Goal: Complete application form

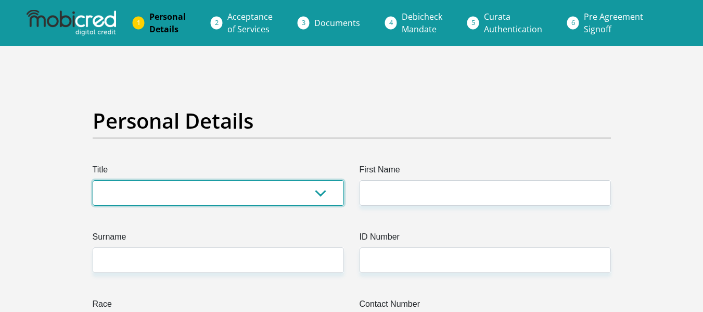
click at [127, 188] on select "Mr Ms Mrs Dr Other" at bounding box center [218, 192] width 251 height 25
select select "Ms"
click at [93, 180] on select "Mr Ms Mrs Dr [PERSON_NAME]" at bounding box center [218, 192] width 251 height 25
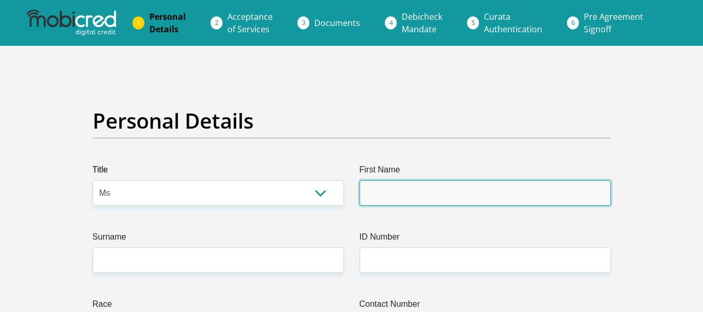
click at [369, 194] on input "First Name" at bounding box center [484, 192] width 251 height 25
type input "Bulelwa"
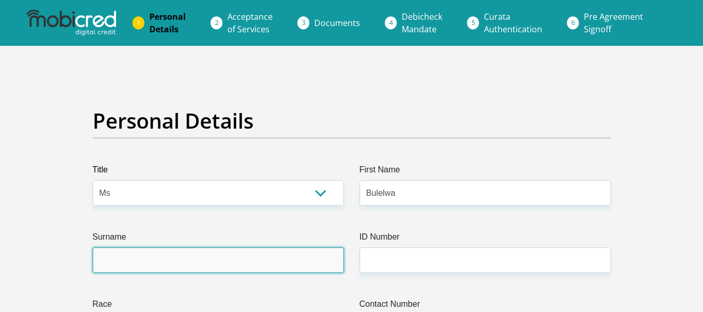
type input "Mkalelwa"
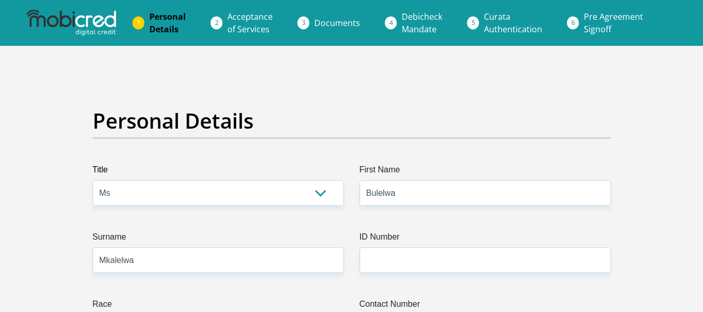
type input "0782215277"
select select "ZAF"
type input "34 Mbila Street, Motherwell, N.U 1"
type input "Port Elizabeth"
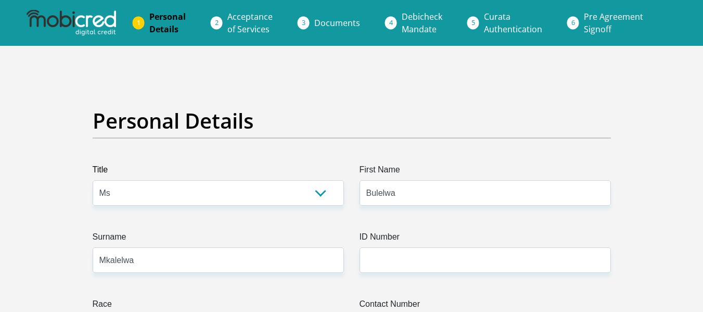
type input "Port Elizabeth"
type input "6211"
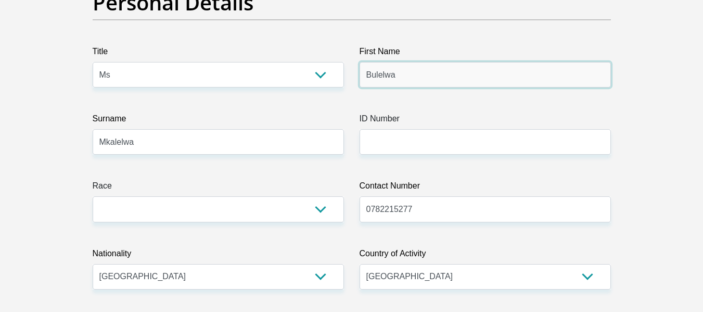
scroll to position [125, 0]
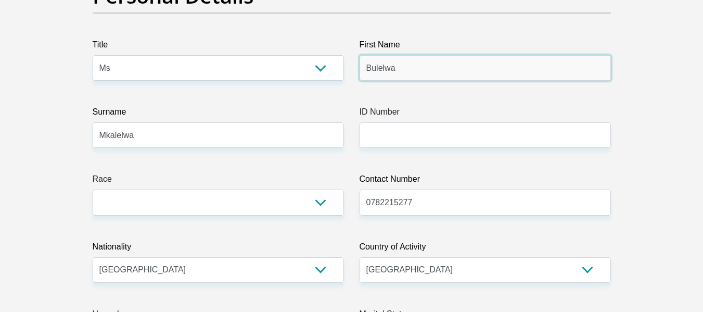
type input "Bulelwa"
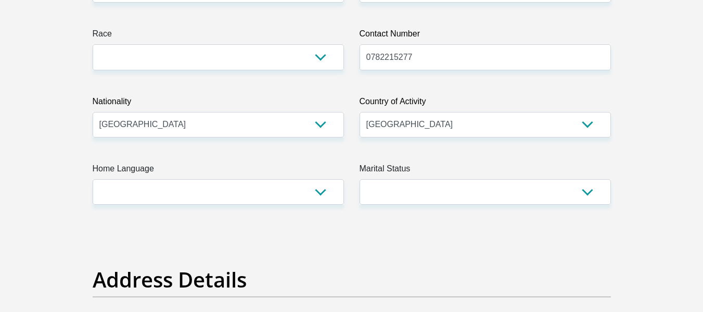
scroll to position [270, 0]
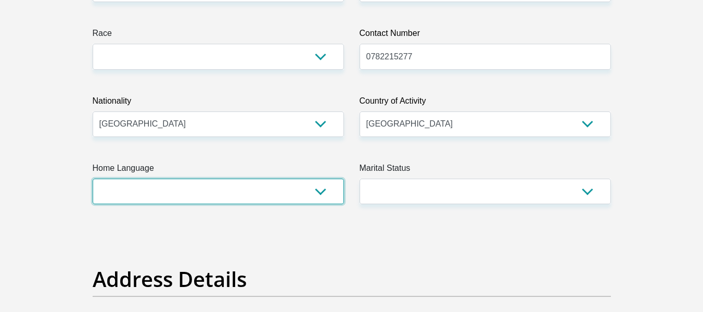
click at [324, 188] on select "Afrikaans English Sepedi South Ndebele Southern Sotho Swati Tsonga Tswana Venda…" at bounding box center [218, 190] width 251 height 25
select select "xho"
click at [93, 178] on select "Afrikaans English Sepedi South Ndebele Southern Sotho Swati Tsonga Tswana Venda…" at bounding box center [218, 190] width 251 height 25
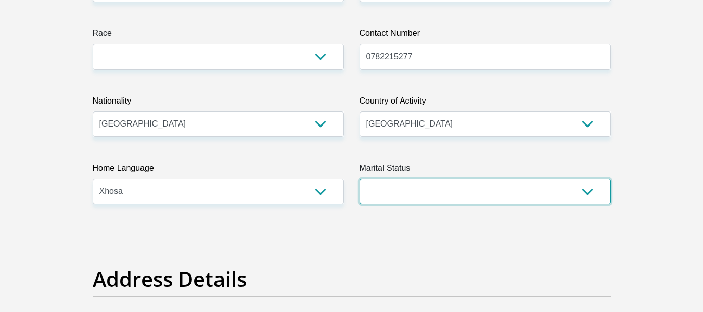
click at [586, 196] on select "Married ANC Single Divorced Widowed Married COP or Customary Law" at bounding box center [484, 190] width 251 height 25
select select "2"
click at [359, 178] on select "Married ANC Single Divorced Widowed Married COP or Customary Law" at bounding box center [484, 190] width 251 height 25
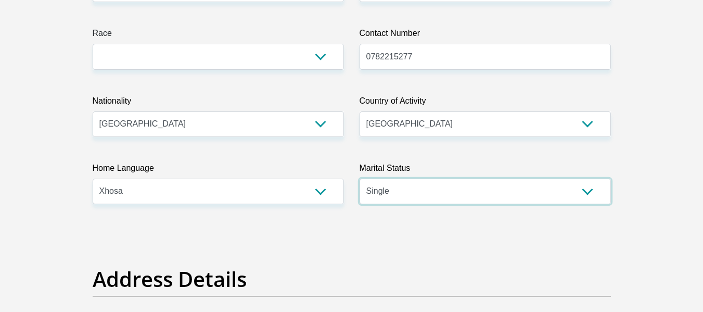
scroll to position [543, 0]
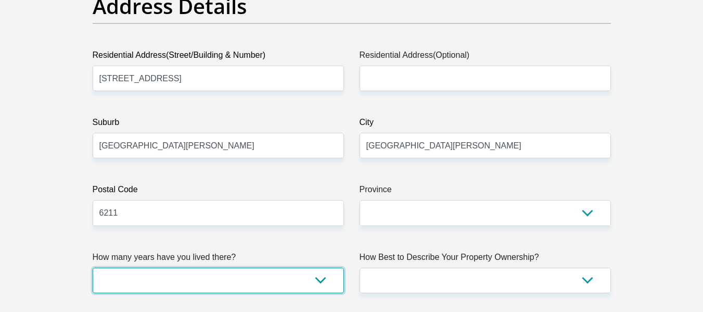
click at [241, 277] on select "less than 1 year 1-3 years 3-5 years 5+ years" at bounding box center [218, 279] width 251 height 25
select select "5"
click at [93, 267] on select "less than 1 year 1-3 years 3-5 years 5+ years" at bounding box center [218, 279] width 251 height 25
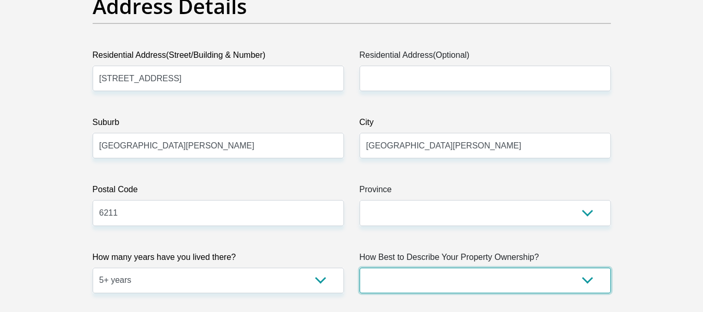
click at [514, 274] on select "Owned Rented Family Owned Company Dwelling" at bounding box center [484, 279] width 251 height 25
select select "Owned"
click at [359, 267] on select "Owned Rented Family Owned Company Dwelling" at bounding box center [484, 279] width 251 height 25
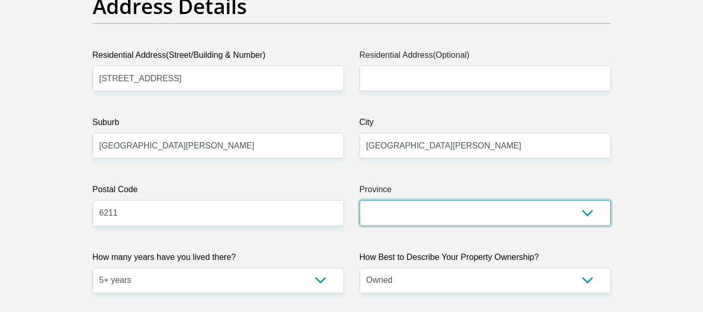
click at [430, 204] on select "Eastern Cape Free State Gauteng KwaZulu-Natal Limpopo Mpumalanga Northern Cape …" at bounding box center [484, 212] width 251 height 25
select select "Eastern Cape"
click at [359, 200] on select "Eastern Cape Free State Gauteng KwaZulu-Natal Limpopo Mpumalanga Northern Cape …" at bounding box center [484, 212] width 251 height 25
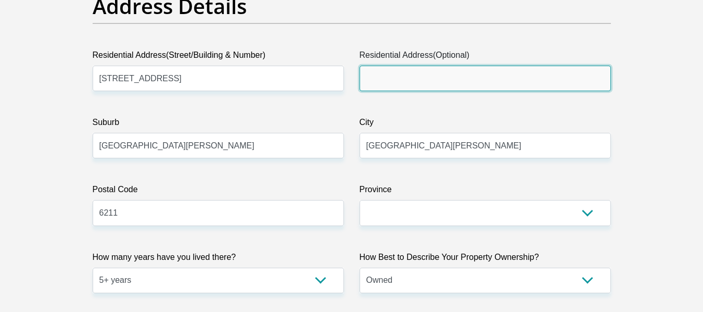
click at [429, 83] on input "Residential Address(Optional)" at bounding box center [484, 78] width 251 height 25
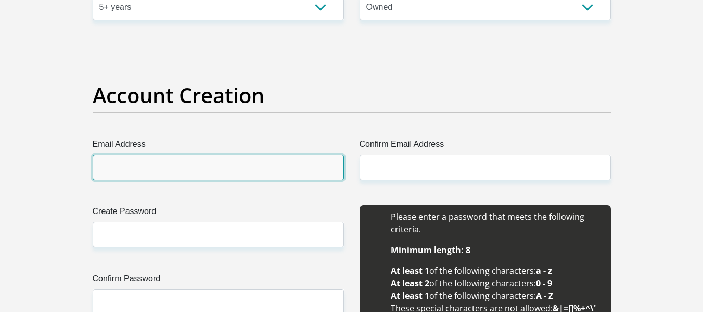
click at [171, 164] on input "Email Address" at bounding box center [218, 166] width 251 height 25
type input "bymkalelwa35@gmail.com"
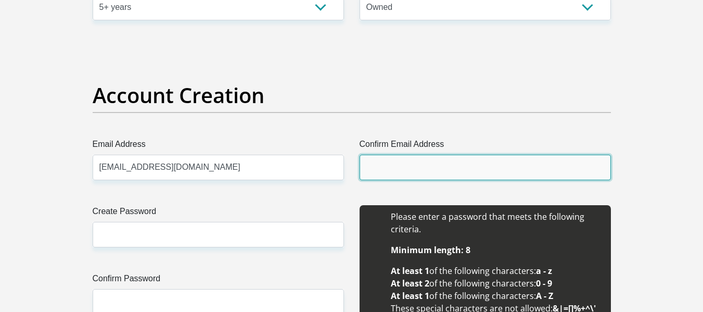
type input "bymkalelwa35@gmail.com"
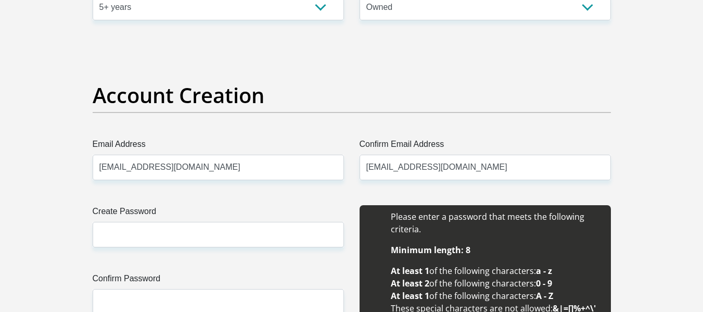
type input "Bulelwa"
type input "Mkalelwa"
type input "0782215277"
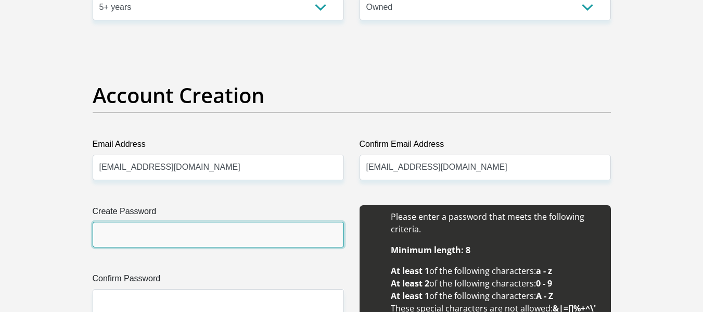
click at [151, 237] on input "Create Password" at bounding box center [218, 234] width 251 height 25
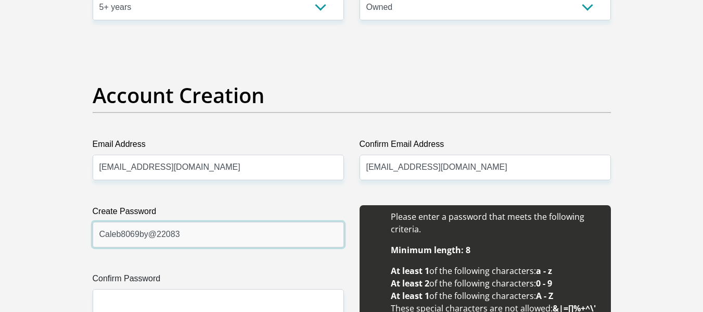
click at [181, 233] on input "Caleb8069by@22083" at bounding box center [218, 234] width 251 height 25
type input "Caleb8069by@"
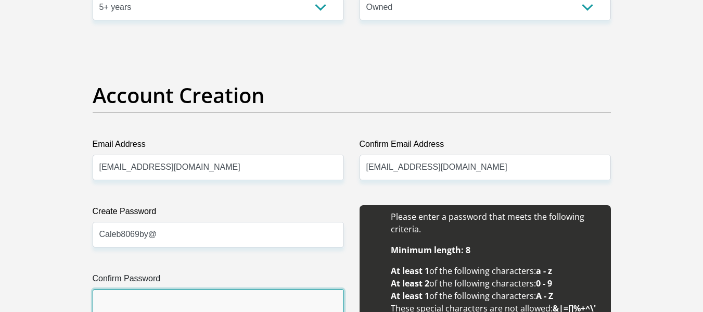
click at [166, 307] on input "Confirm Password" at bounding box center [218, 301] width 251 height 25
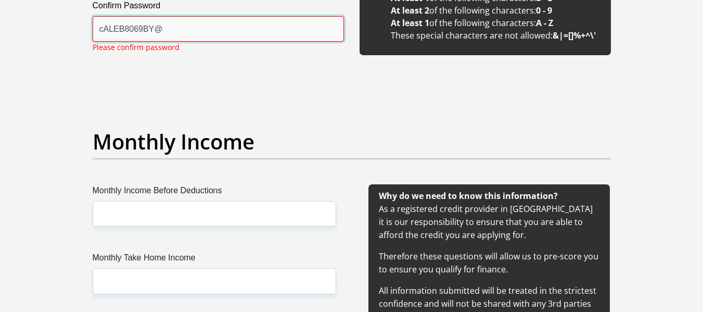
click at [156, 29] on input "cALEB8069BY@" at bounding box center [218, 28] width 251 height 25
type input "c"
click at [187, 30] on input "Caleb8069by@22083" at bounding box center [218, 28] width 251 height 25
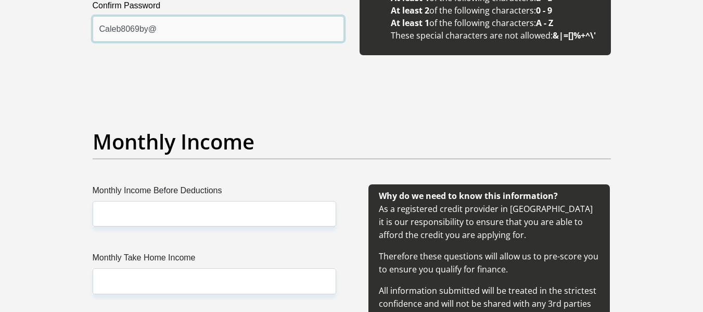
type input "Caleb8069by@"
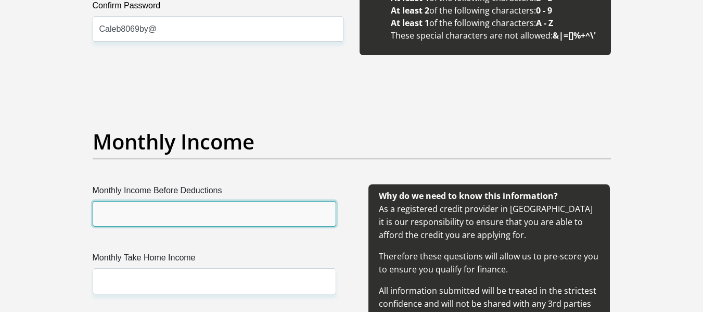
click at [182, 210] on input "Monthly Income Before Deductions" at bounding box center [214, 213] width 243 height 25
type input "15900"
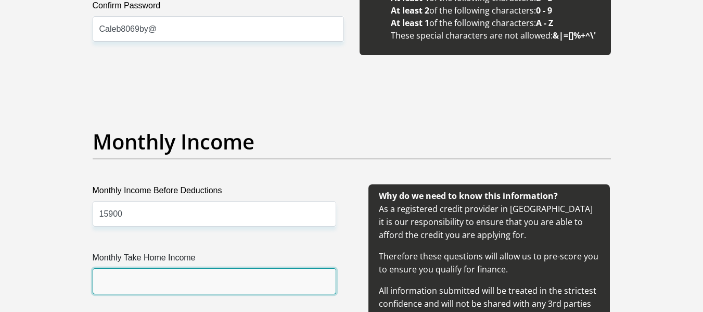
click at [157, 285] on input "Monthly Take Home Income" at bounding box center [214, 280] width 243 height 25
type input "11400"
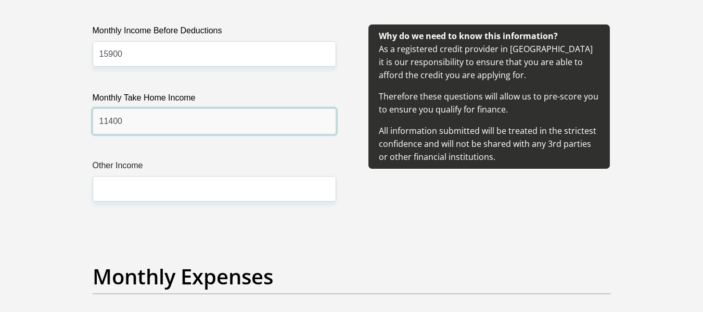
scroll to position [1289, 0]
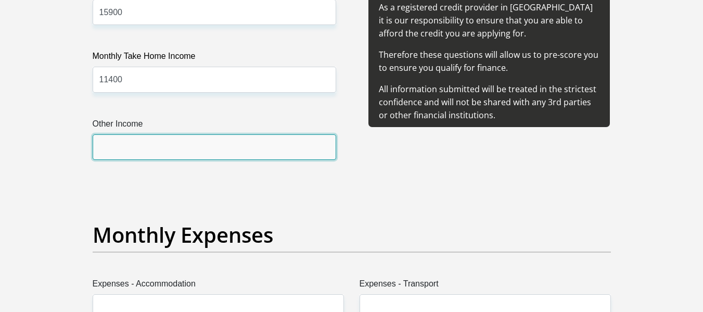
click at [210, 151] on input "Other Income" at bounding box center [214, 146] width 243 height 25
type input "1000"
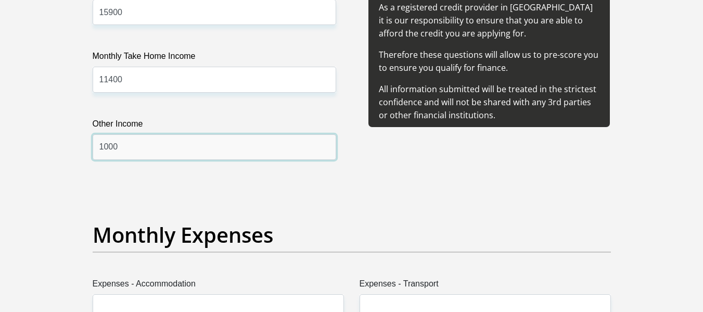
scroll to position [1562, 0]
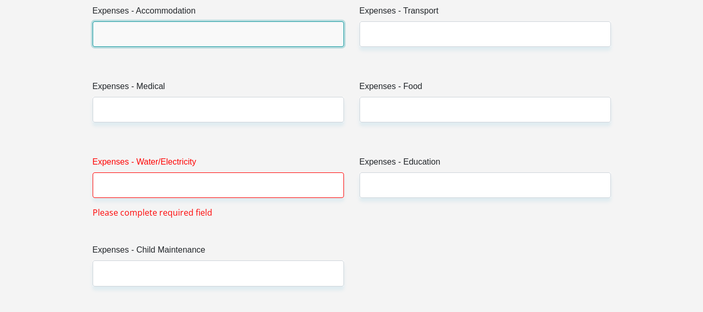
click at [180, 37] on input "Expenses - Accommodation" at bounding box center [218, 33] width 251 height 25
type input "500"
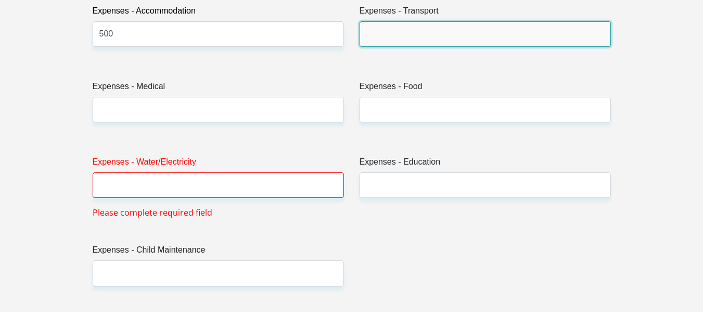
click at [382, 30] on input "Expenses - Transport" at bounding box center [484, 33] width 251 height 25
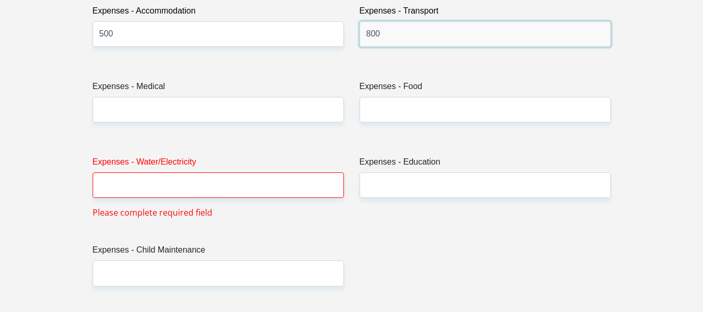
click at [371, 34] on input "800" at bounding box center [484, 33] width 251 height 25
type input "600"
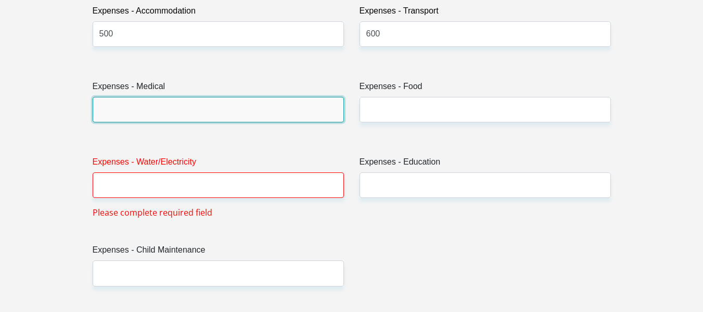
click at [140, 109] on input "Expenses - Medical" at bounding box center [218, 109] width 251 height 25
type input "0"
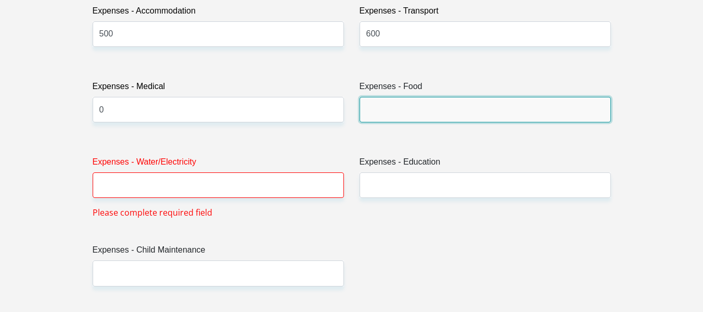
click at [383, 114] on input "Expenses - Food" at bounding box center [484, 109] width 251 height 25
type input "500"
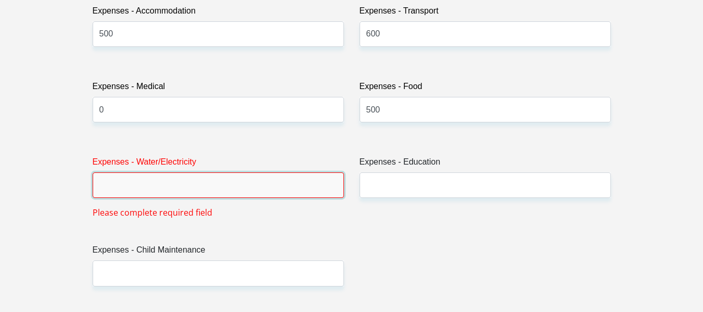
click at [279, 182] on input "Expenses - Water/Electricity" at bounding box center [218, 184] width 251 height 25
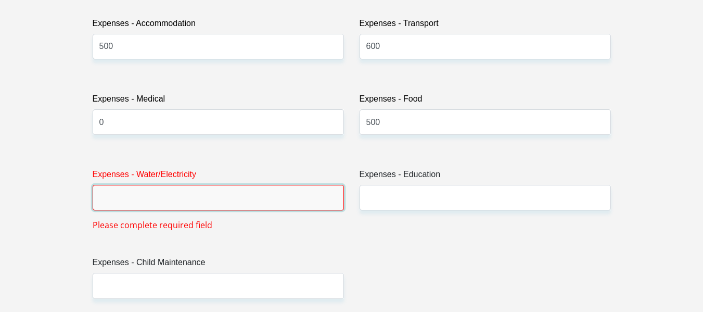
scroll to position [1574, 0]
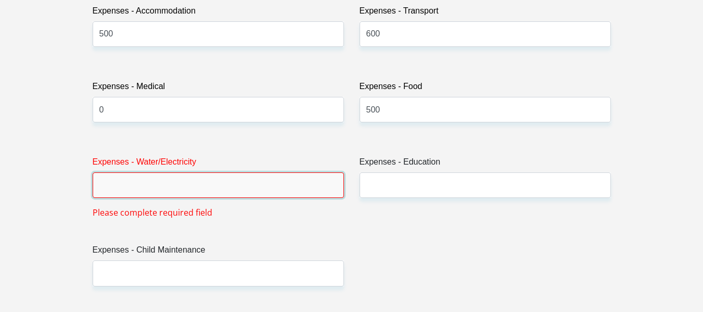
click at [183, 184] on input "Expenses - Water/Electricity" at bounding box center [218, 184] width 251 height 25
type input "bymkalelwa35@gmail.com"
type input "Bulelwa"
type input "Mkalelwa"
type input "0782215277"
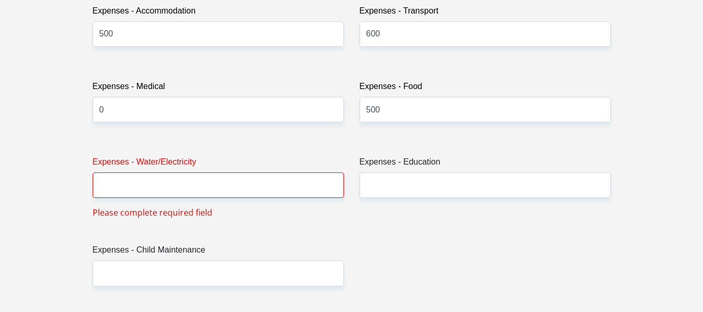
type input "bymkalelwa35@gmail.com"
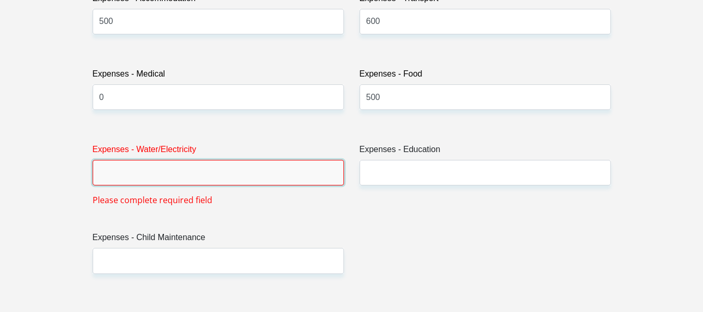
scroll to position [1562, 0]
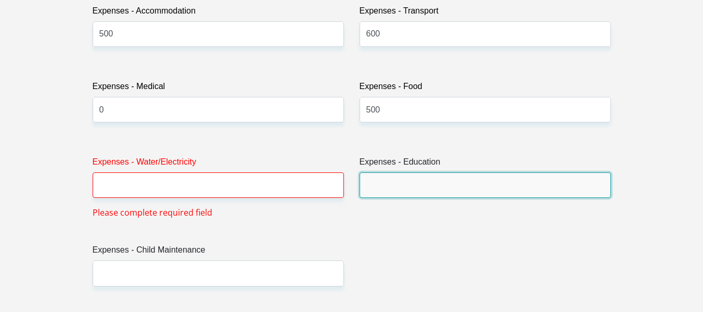
click at [411, 183] on input "Expenses - Education" at bounding box center [484, 184] width 251 height 25
type input "0"
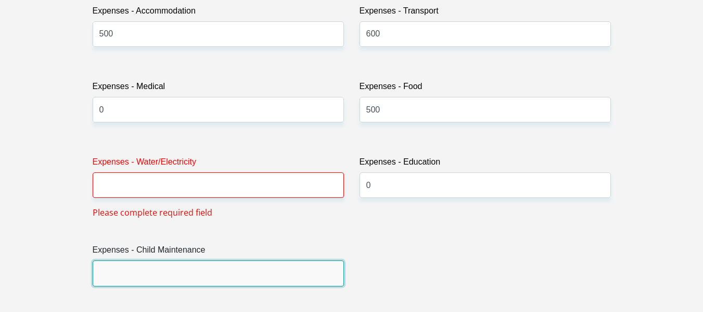
click at [140, 273] on input "Expenses - Child Maintenance" at bounding box center [218, 272] width 251 height 25
type input "0"
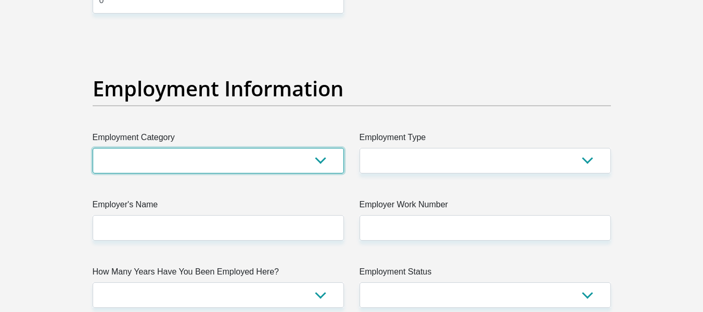
click at [163, 153] on select "AGRICULTURE ALCOHOL & TOBACCO CONSTRUCTION MATERIALS METALLURGY EQUIPMENT FOR R…" at bounding box center [218, 160] width 251 height 25
click at [194, 172] on select "AGRICULTURE ALCOHOL & TOBACCO CONSTRUCTION MATERIALS METALLURGY EQUIPMENT FOR R…" at bounding box center [218, 160] width 251 height 25
click at [188, 165] on select "AGRICULTURE ALCOHOL & TOBACCO CONSTRUCTION MATERIALS METALLURGY EQUIPMENT FOR R…" at bounding box center [218, 160] width 251 height 25
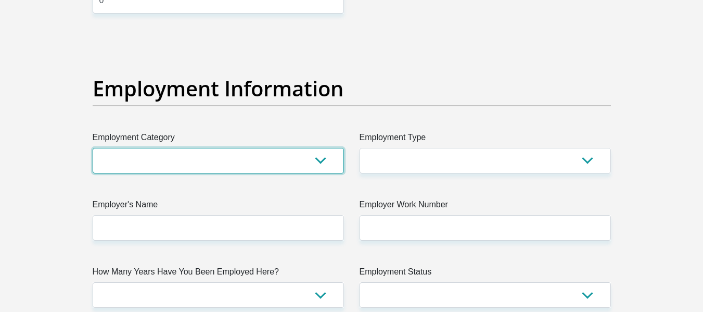
select select "24"
click at [93, 148] on select "AGRICULTURE ALCOHOL & TOBACCO CONSTRUCTION MATERIALS METALLURGY EQUIPMENT FOR R…" at bounding box center [218, 160] width 251 height 25
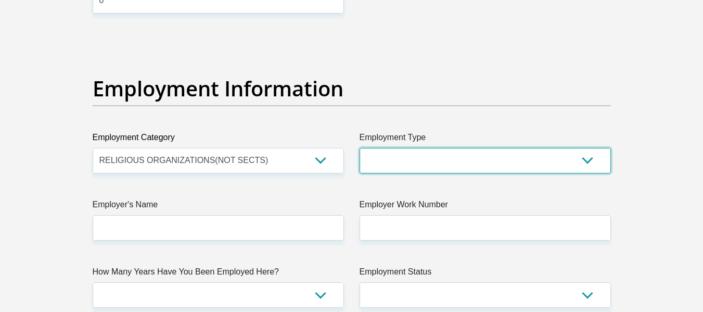
click at [447, 163] on select "College/Lecturer Craft Seller Creative Driver Executive Farmer Forces - Non Com…" at bounding box center [484, 160] width 251 height 25
select select "Social Worker"
click at [359, 148] on select "College/Lecturer Craft Seller Creative Driver Executive Farmer Forces - Non Com…" at bounding box center [484, 160] width 251 height 25
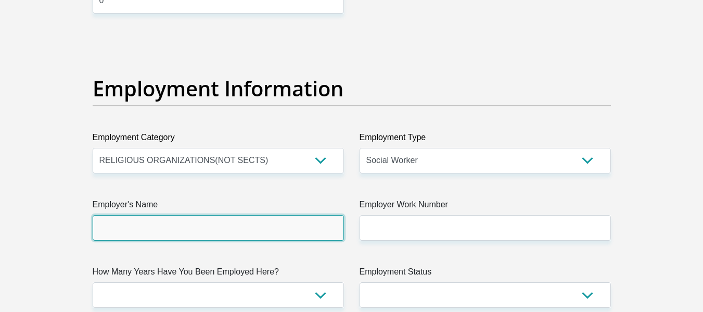
click at [200, 227] on input "Employer's Name" at bounding box center [218, 227] width 251 height 25
type input "MasifundeLearnerDevelopment"
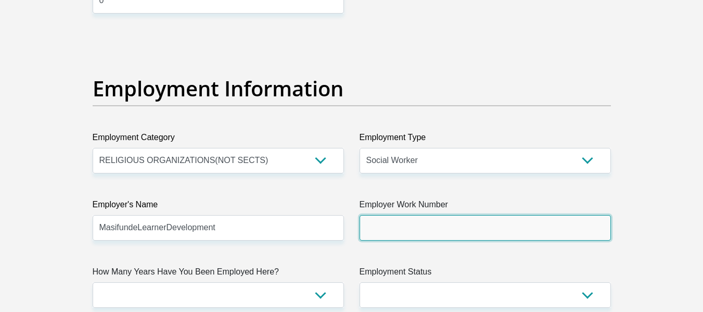
click at [376, 217] on input "Employer Work Number" at bounding box center [484, 227] width 251 height 25
type input "0415812543"
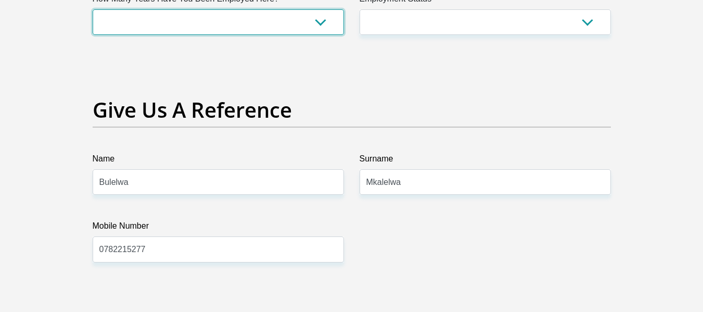
click at [163, 21] on select "less than 1 year 1-3 years 3-5 years 5+ years" at bounding box center [218, 21] width 251 height 25
select select "48"
click at [93, 9] on select "less than 1 year 1-3 years 3-5 years 5+ years" at bounding box center [218, 21] width 251 height 25
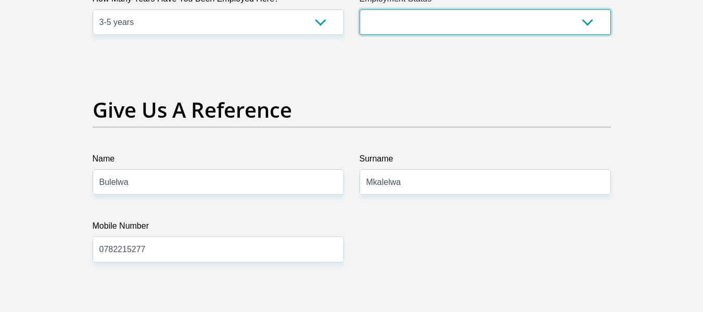
click at [385, 18] on select "Permanent/Full-time Part-time/Casual Contract Worker Self-Employed Housewife Re…" at bounding box center [484, 21] width 251 height 25
select select "1"
click at [359, 9] on select "Permanent/Full-time Part-time/Casual Contract Worker Self-Employed Housewife Re…" at bounding box center [484, 21] width 251 height 25
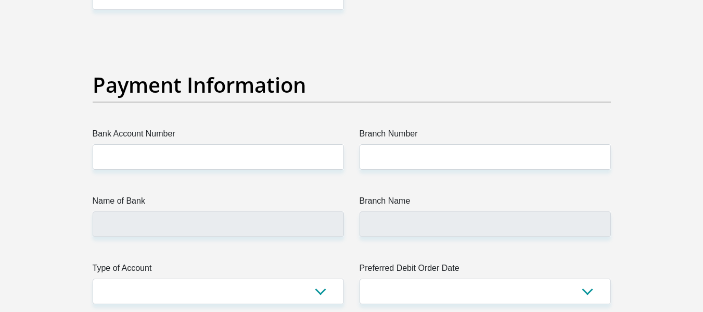
scroll to position [2378, 0]
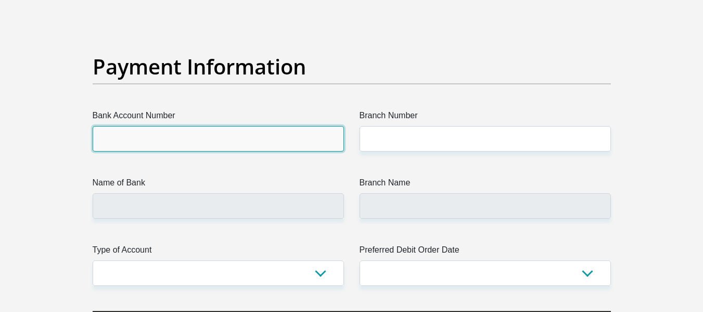
click at [189, 141] on input "Bank Account Number" at bounding box center [218, 138] width 251 height 25
type input "1404078531"
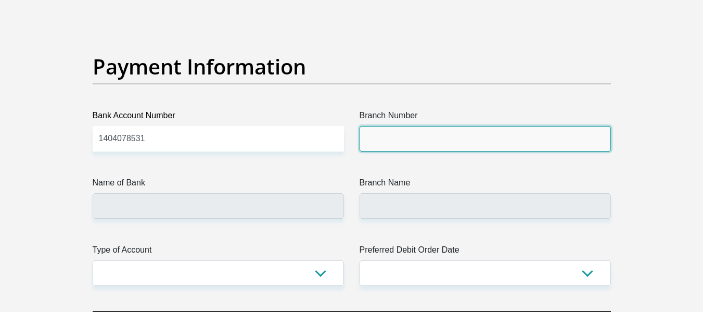
click at [394, 146] on input "Branch Number" at bounding box center [484, 138] width 251 height 25
type input "470010"
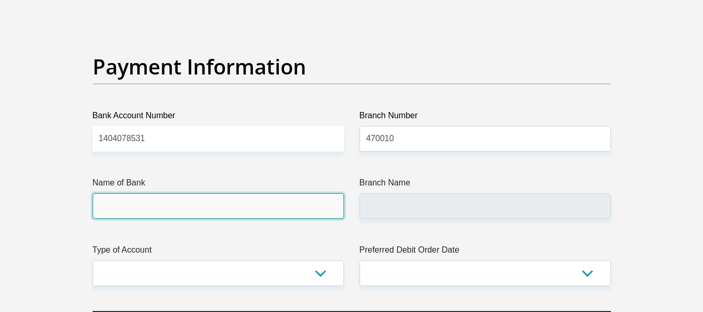
click at [241, 205] on input "Name of Bank" at bounding box center [218, 205] width 251 height 25
type input "CAPITEC BANK LIMITED"
type input "CAPITEC BANK CPC"
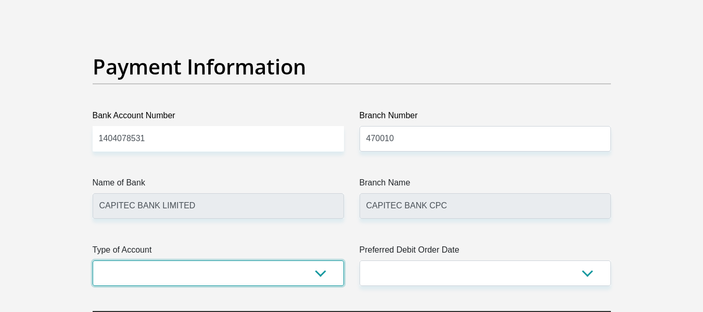
click at [202, 276] on select "Cheque Savings" at bounding box center [218, 272] width 251 height 25
select select "SAV"
click at [93, 260] on select "Cheque Savings" at bounding box center [218, 272] width 251 height 25
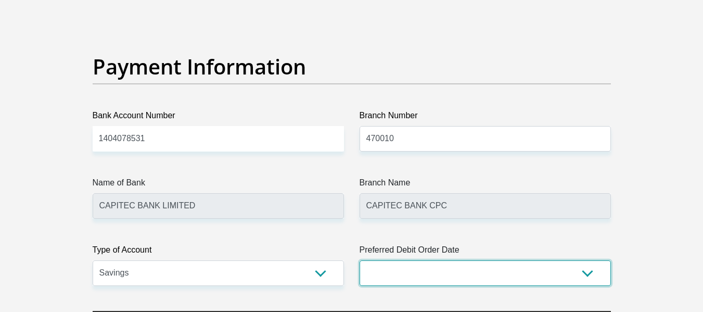
click at [589, 270] on select "1st 2nd 3rd 4th 5th 7th 18th 19th 20th 21st 22nd 23rd 24th 25th 26th 27th 28th …" at bounding box center [484, 272] width 251 height 25
select select "25"
click at [359, 260] on select "1st 2nd 3rd 4th 5th 7th 18th 19th 20th 21st 22nd 23rd 24th 25th 26th 27th 28th …" at bounding box center [484, 272] width 251 height 25
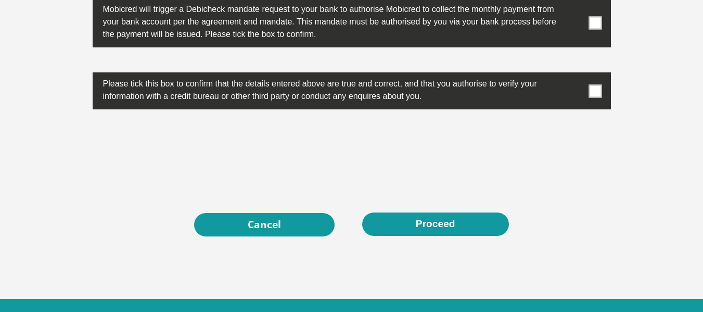
scroll to position [3390, 0]
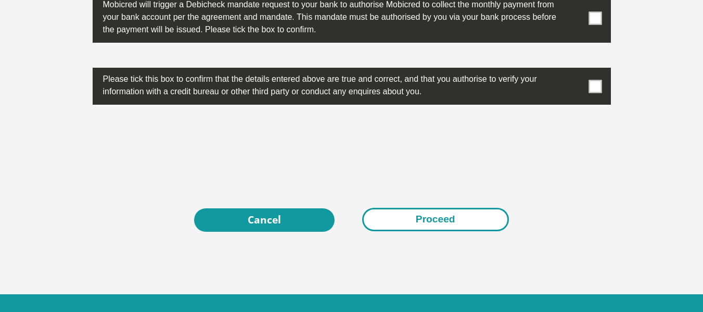
click at [433, 216] on button "Proceed" at bounding box center [435, 219] width 147 height 23
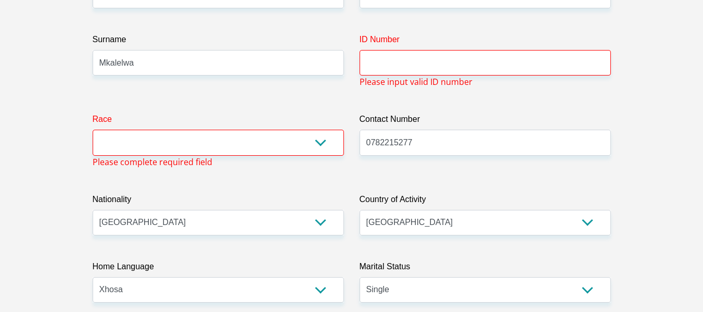
scroll to position [197, 0]
click at [169, 144] on select "Black Coloured Indian White Other" at bounding box center [218, 142] width 251 height 25
select select "1"
click at [93, 130] on select "Black Coloured Indian White Other" at bounding box center [218, 142] width 251 height 25
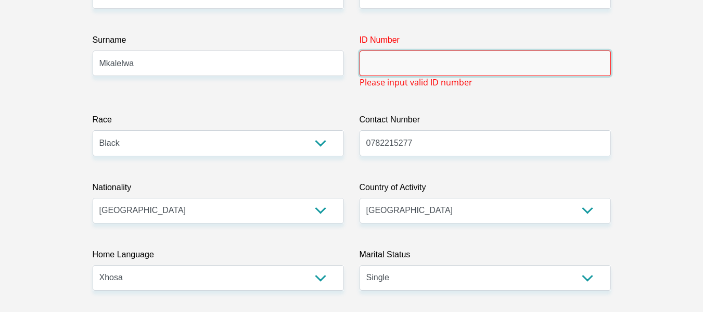
click at [394, 60] on input "ID Number" at bounding box center [484, 62] width 251 height 25
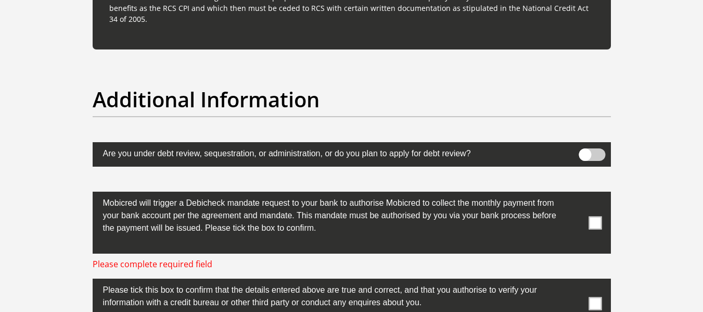
scroll to position [3458, 0]
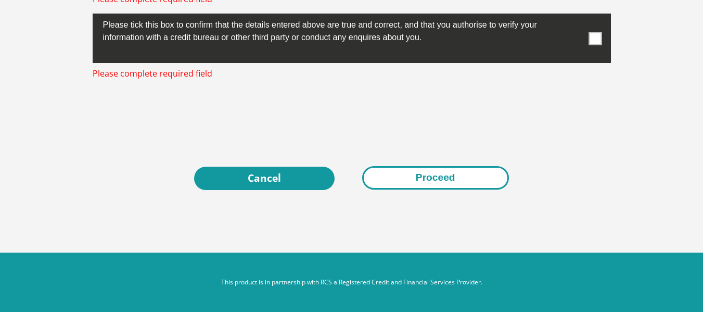
type input "7707170423084"
click at [410, 175] on button "Proceed" at bounding box center [435, 177] width 147 height 23
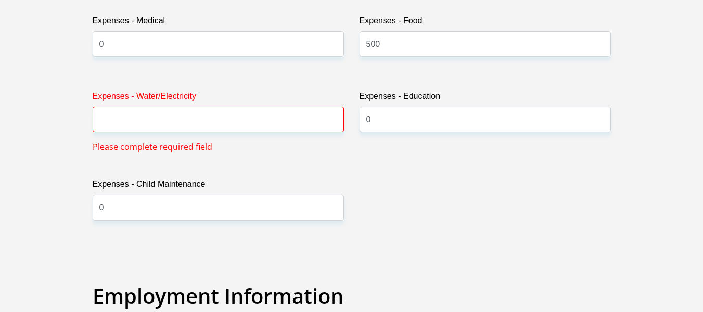
scroll to position [1612, 0]
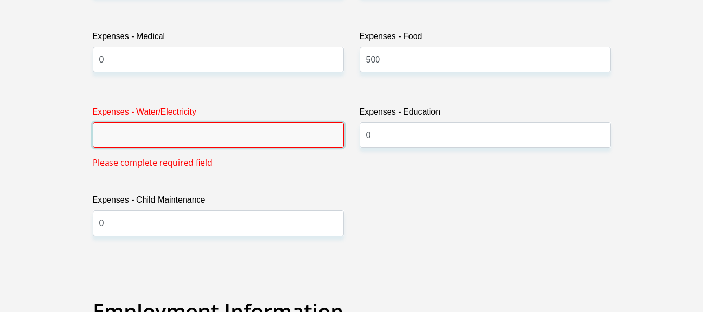
click at [119, 134] on input "Expenses - Water/Electricity" at bounding box center [218, 134] width 251 height 25
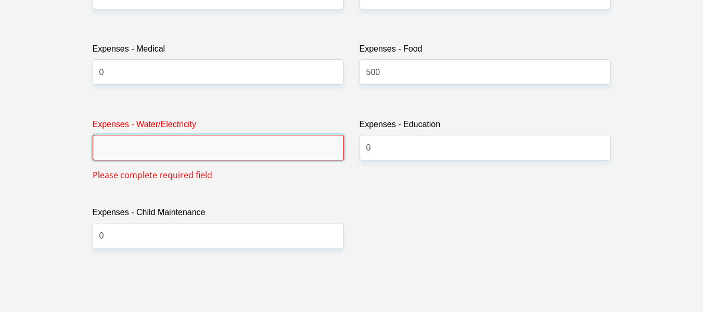
scroll to position [1624, 0]
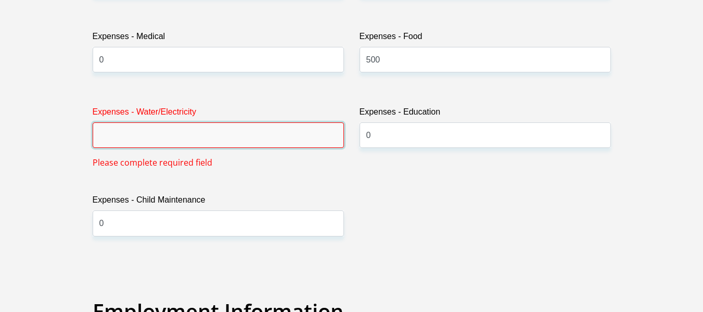
click at [212, 133] on input "Expenses - Water/Electricity" at bounding box center [218, 134] width 251 height 25
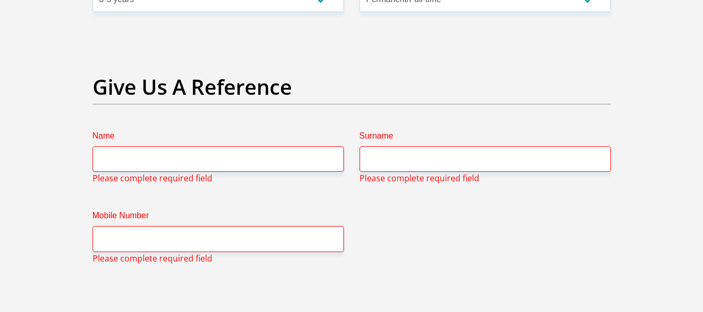
scroll to position [2129, 0]
type input "100"
click at [193, 162] on input "Name" at bounding box center [218, 159] width 251 height 25
click at [169, 161] on input "Name" at bounding box center [218, 159] width 251 height 25
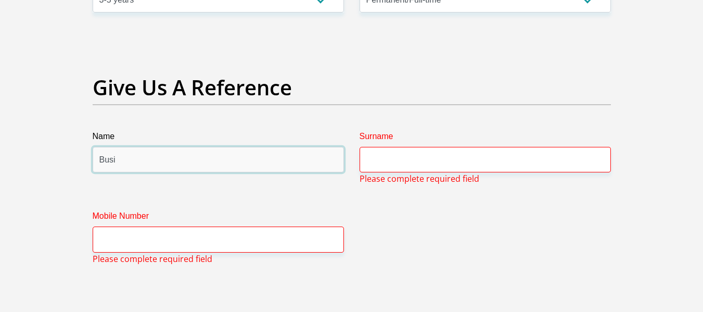
type input "Busisiwe"
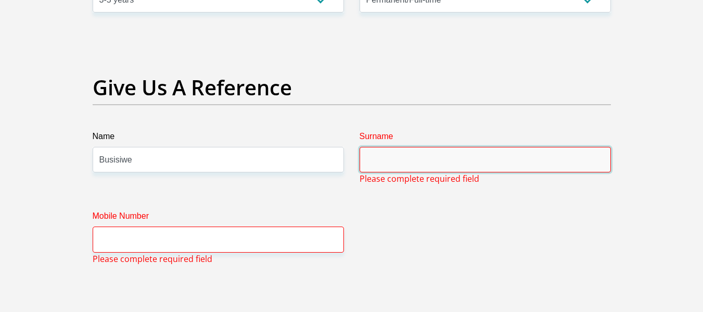
click at [390, 160] on input "Surname" at bounding box center [484, 159] width 251 height 25
type input "Mkalelwa"
type input "bymkalelwa35@gmail.com"
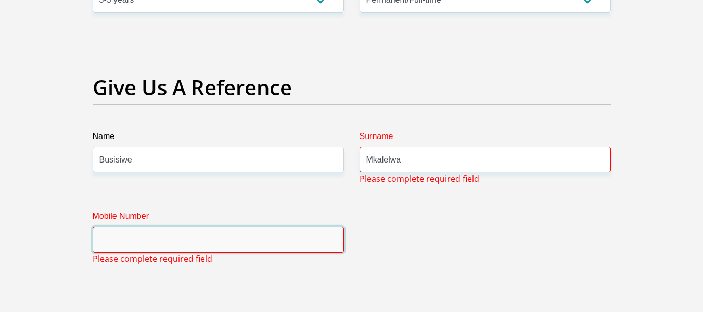
type input "0782215277"
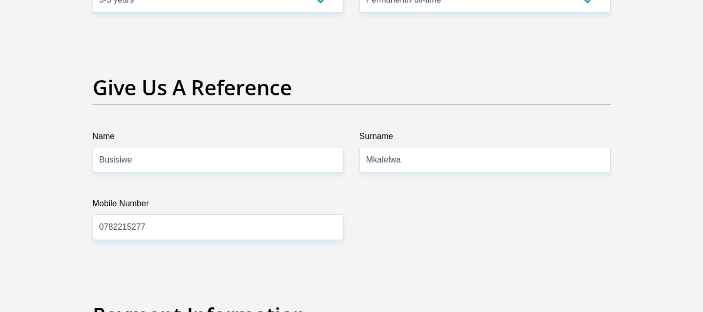
type input "bymkalelwa35@gmail.com"
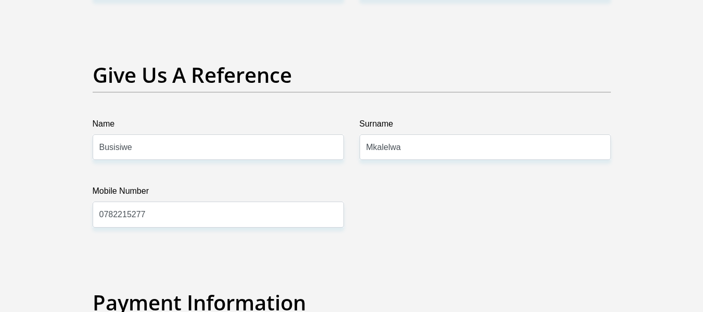
scroll to position [2117, 0]
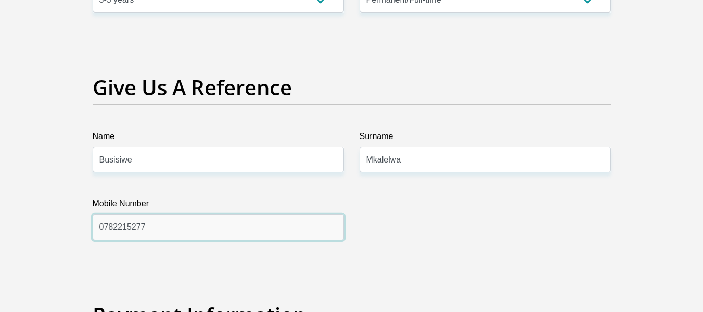
click at [152, 229] on input "0782215277" at bounding box center [218, 226] width 251 height 25
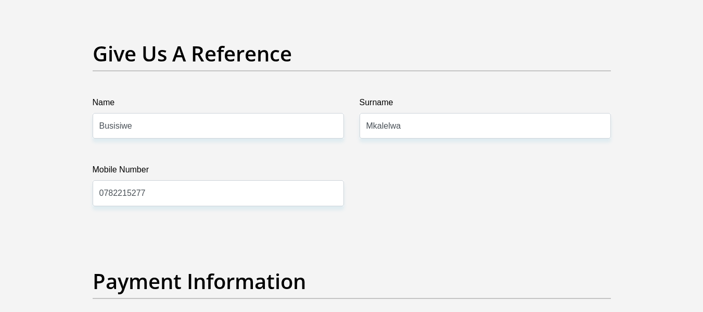
scroll to position [2199, 0]
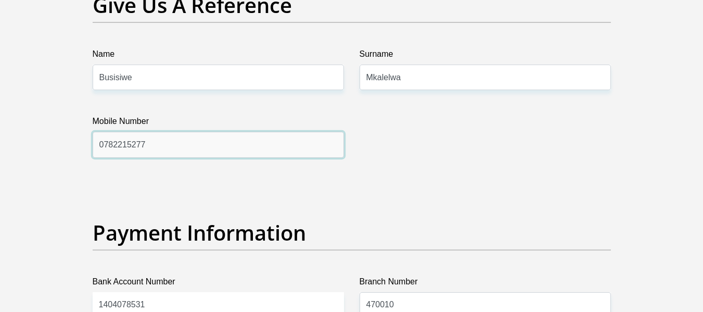
click at [150, 146] on input "0782215277" at bounding box center [218, 144] width 251 height 25
type input "0"
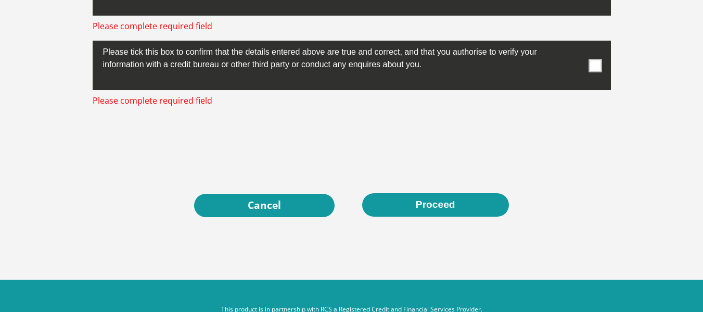
scroll to position [3445, 0]
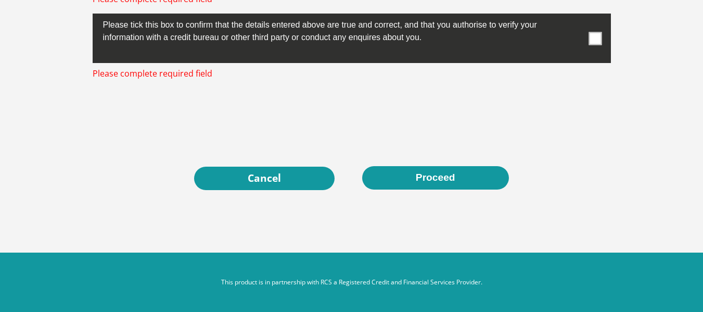
type input "0730786811"
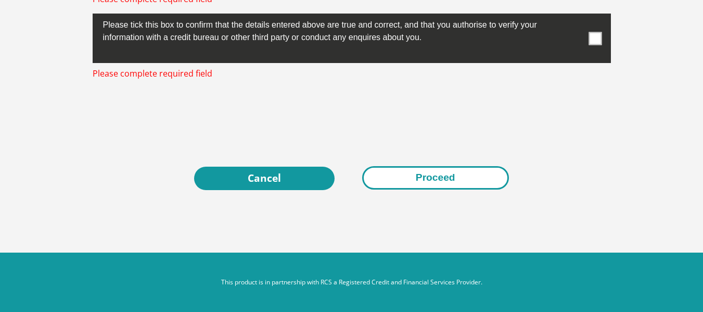
click at [436, 175] on button "Proceed" at bounding box center [435, 177] width 147 height 23
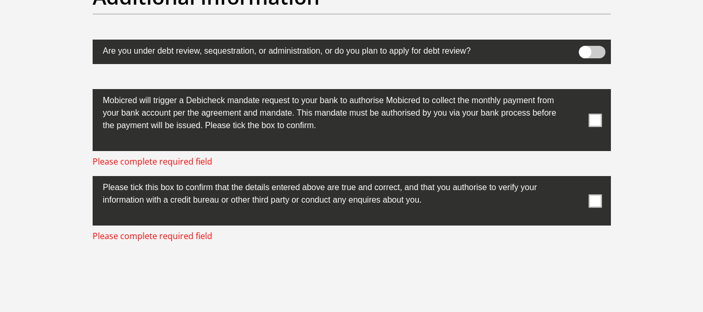
scroll to position [3281, 0]
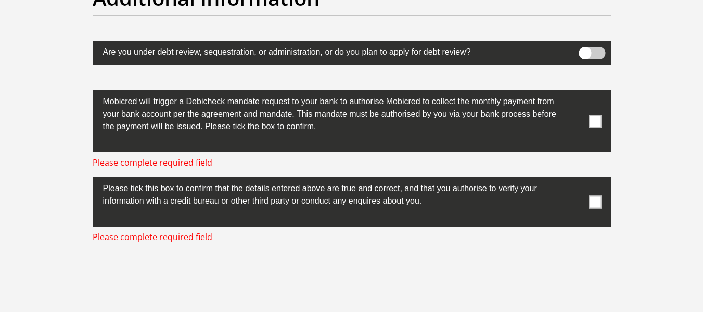
click at [595, 200] on span at bounding box center [594, 201] width 13 height 13
click at [574, 179] on input "checkbox" at bounding box center [574, 179] width 0 height 0
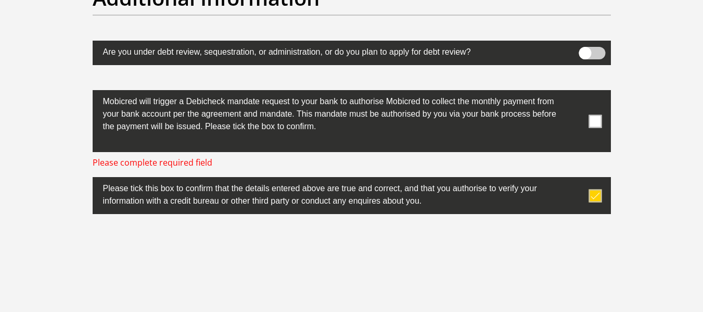
click at [590, 121] on span at bounding box center [594, 120] width 13 height 13
click at [574, 93] on input "checkbox" at bounding box center [574, 93] width 0 height 0
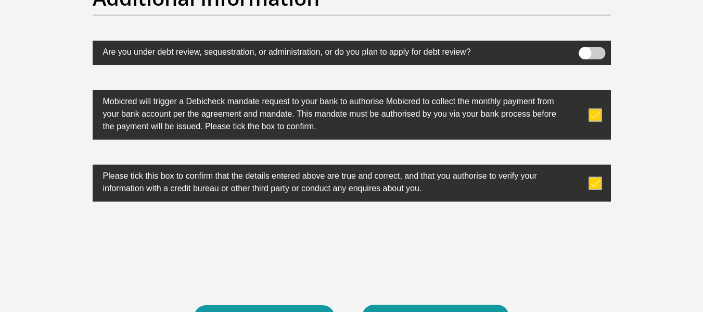
click at [601, 50] on span at bounding box center [591, 53] width 27 height 12
click at [585, 49] on input "checkbox" at bounding box center [585, 49] width 0 height 0
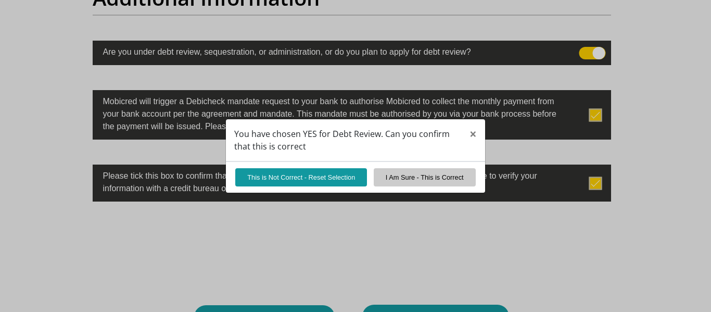
click at [586, 53] on div "You have chosen YES for Debt Review. Can you confirm that this is correct × Thi…" at bounding box center [355, 156] width 711 height 312
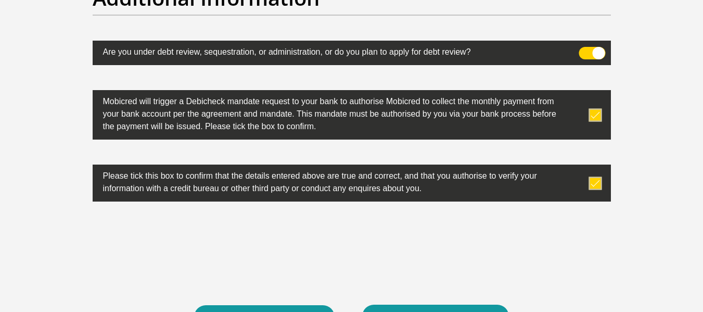
click at [586, 53] on span at bounding box center [591, 53] width 27 height 12
click at [585, 49] on input "checkbox" at bounding box center [585, 49] width 0 height 0
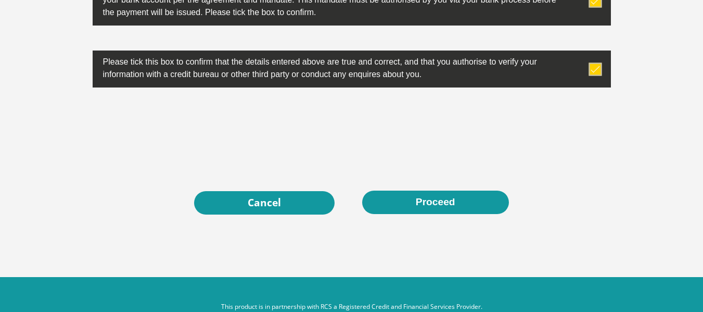
scroll to position [3420, 0]
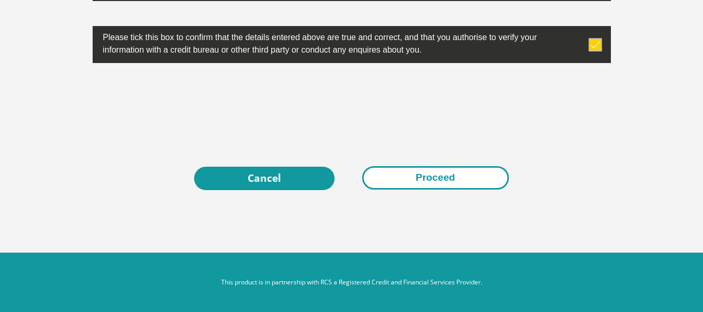
click at [427, 171] on button "Proceed" at bounding box center [435, 177] width 147 height 23
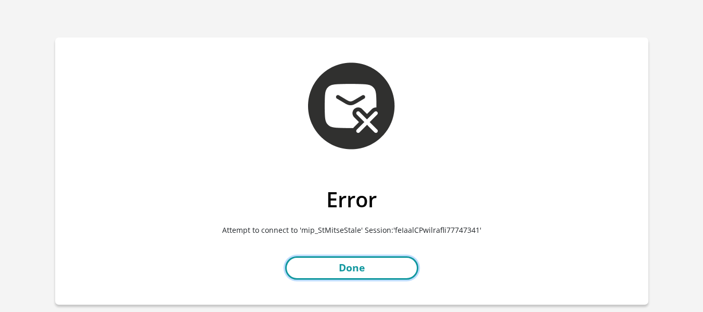
click at [351, 261] on link "Done" at bounding box center [351, 267] width 133 height 23
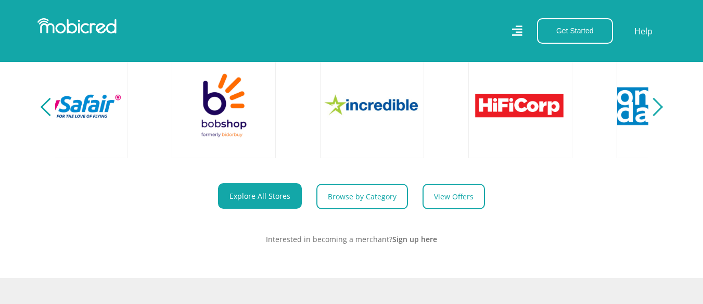
scroll to position [0, 1779]
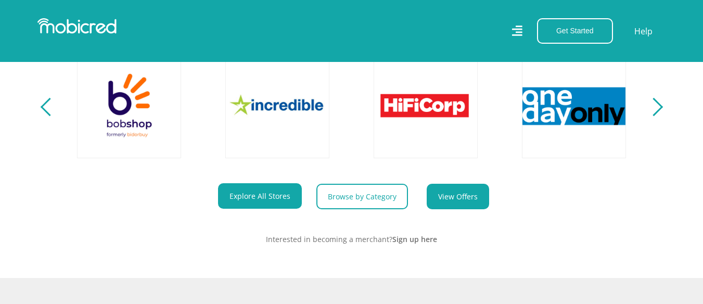
click at [433, 209] on link "View Offers" at bounding box center [458, 196] width 62 height 25
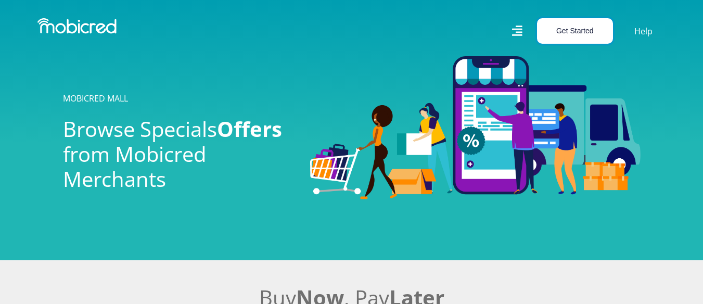
click at [571, 26] on button "Get Started" at bounding box center [575, 30] width 76 height 25
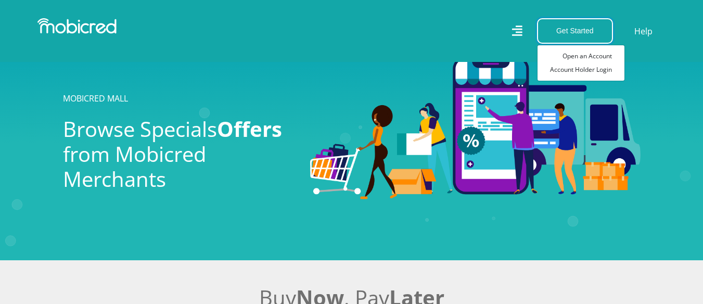
scroll to position [266, 0]
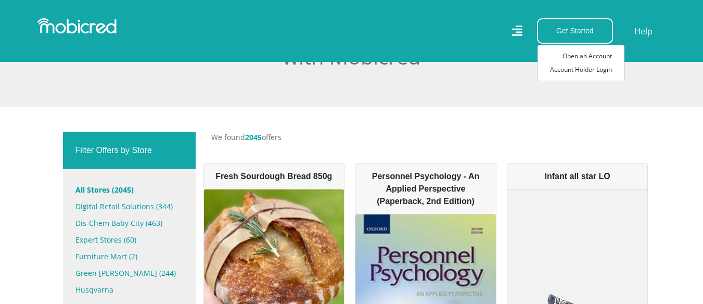
click at [572, 135] on p "We found 2045 offers" at bounding box center [425, 137] width 429 height 11
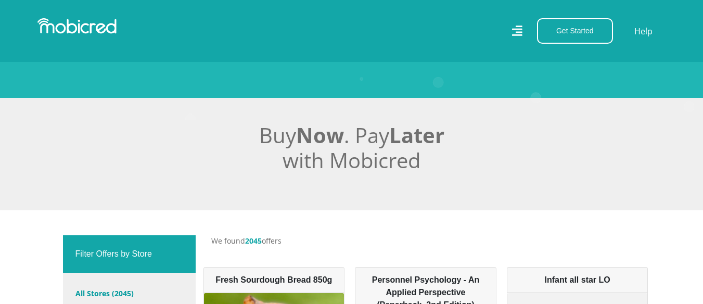
scroll to position [162, 0]
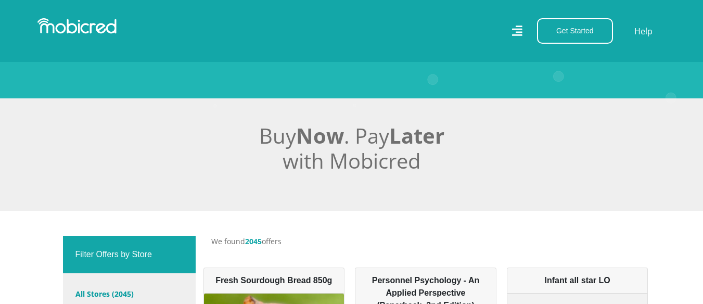
click at [323, 143] on span "Now" at bounding box center [320, 135] width 48 height 29
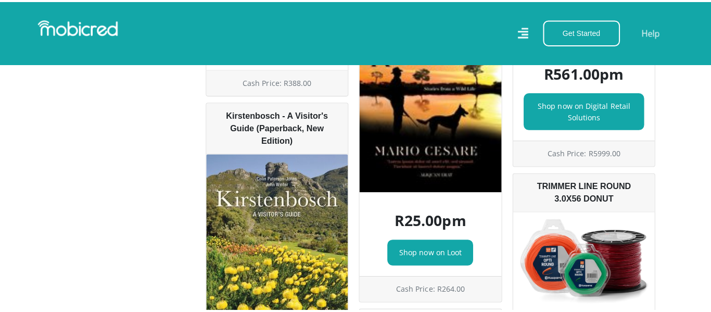
scroll to position [959, 0]
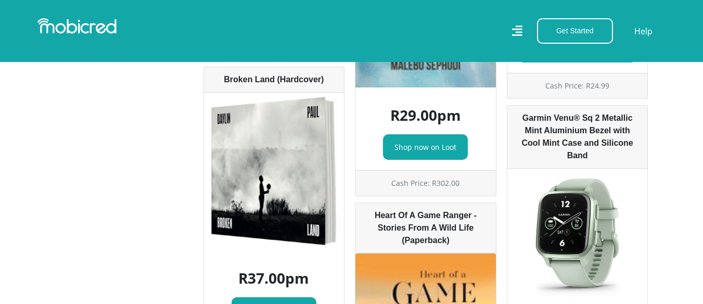
click at [519, 26] on icon at bounding box center [516, 30] width 10 height 10
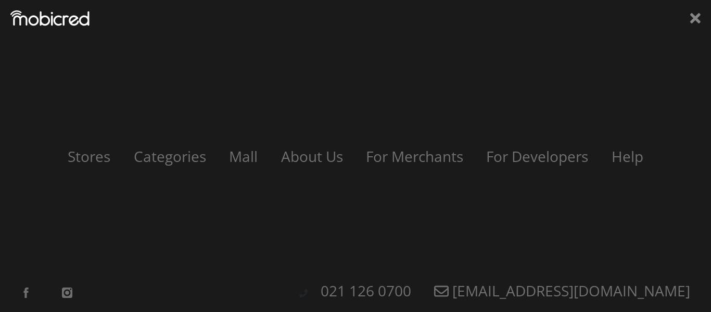
click at [519, 26] on div "Stores Categories Mall About Us For Merchants For Developers Help Sign Up Sign …" at bounding box center [355, 156] width 711 height 312
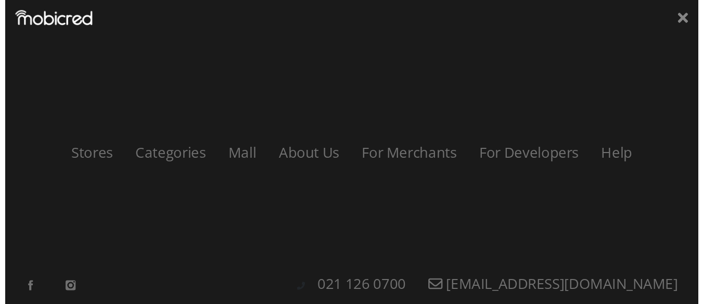
scroll to position [959, 0]
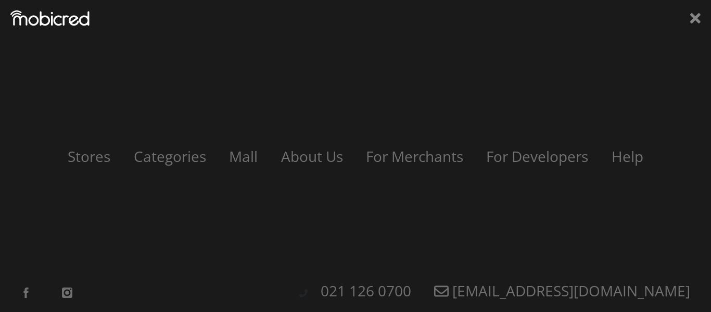
click at [710, 24] on div "Stores Categories Mall About Us For Merchants For Developers Help Sign Up Sign …" at bounding box center [355, 156] width 711 height 312
click at [317, 133] on div "Stores Categories Mall About Us For Merchants For Developers Help Sign Up Sign …" at bounding box center [355, 156] width 711 height 312
click at [710, 204] on div "Stores Categories Mall About Us For Merchants For Developers Help Sign Up Sign …" at bounding box center [355, 156] width 711 height 312
click at [710, 17] on div "Stores Categories Mall About Us For Merchants For Developers Help Sign Up Sign …" at bounding box center [355, 156] width 711 height 312
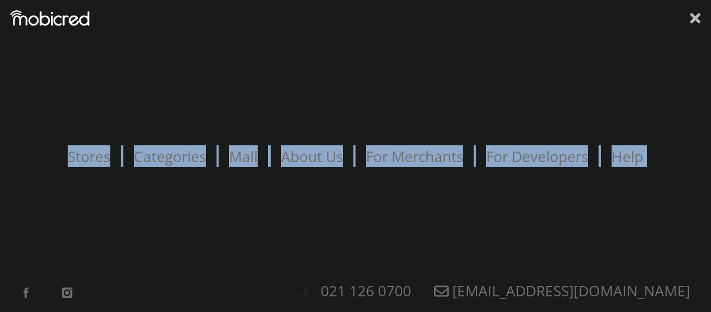
drag, startPoint x: 710, startPoint y: 17, endPoint x: 693, endPoint y: 19, distance: 16.8
click at [693, 19] on div "Stores Categories Mall About Us For Merchants For Developers Help Sign Up Sign …" at bounding box center [355, 156] width 711 height 312
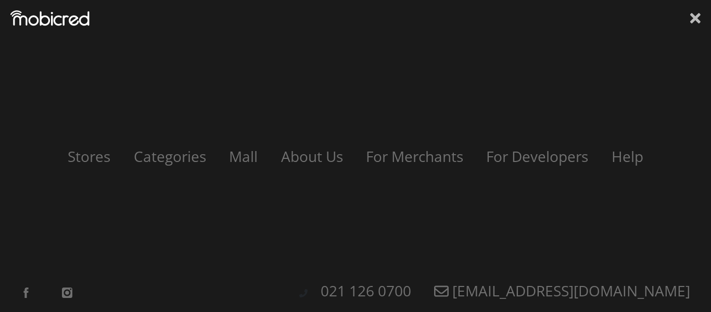
click at [693, 19] on icon at bounding box center [695, 18] width 10 height 10
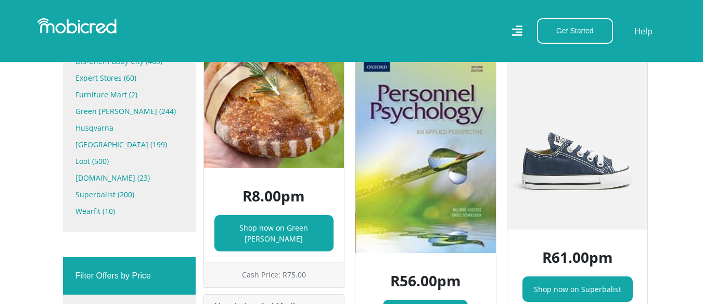
scroll to position [162, 0]
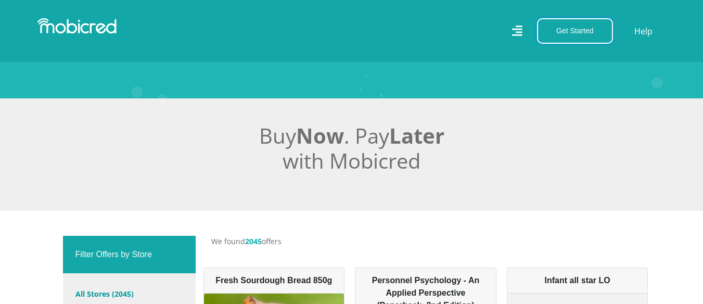
click at [575, 32] on button "Get Started" at bounding box center [575, 30] width 76 height 25
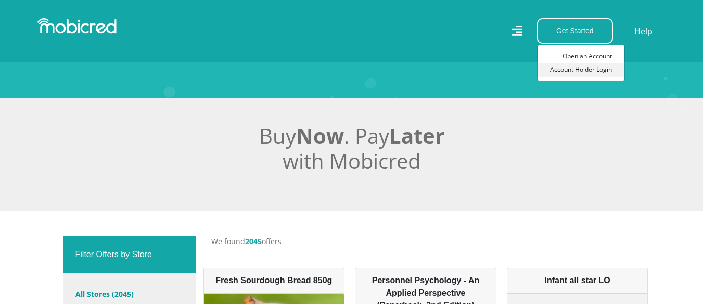
click at [574, 70] on link "Account Holder Login" at bounding box center [580, 70] width 87 height 14
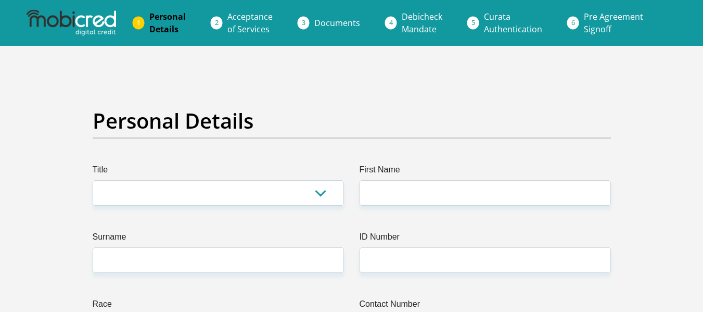
click at [257, 17] on span "Acceptance of Services" at bounding box center [249, 23] width 45 height 24
click at [114, 21] on img at bounding box center [71, 23] width 89 height 26
click at [584, 16] on span "Pre Agreement Signoff" at bounding box center [613, 23] width 59 height 24
click at [346, 20] on span "Documents" at bounding box center [337, 22] width 46 height 11
click at [251, 23] on span "Acceptance of Services" at bounding box center [249, 23] width 45 height 24
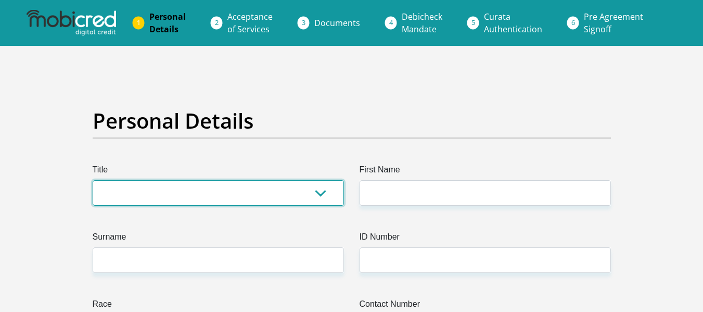
click at [135, 186] on select "Mr Ms Mrs Dr [PERSON_NAME]" at bounding box center [218, 192] width 251 height 25
select select "Ms"
click at [93, 180] on select "Mr Ms Mrs Dr [PERSON_NAME]" at bounding box center [218, 192] width 251 height 25
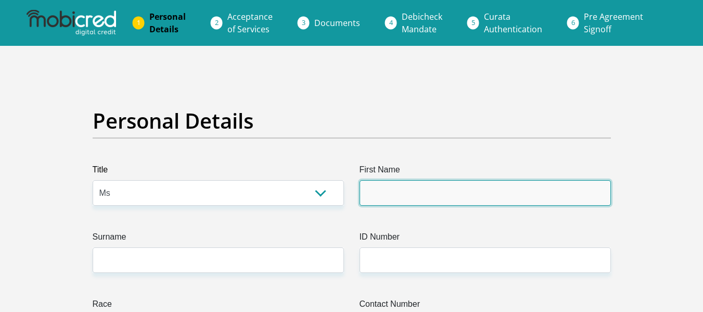
click at [378, 191] on input "First Name" at bounding box center [484, 192] width 251 height 25
type input "Bulelwa"
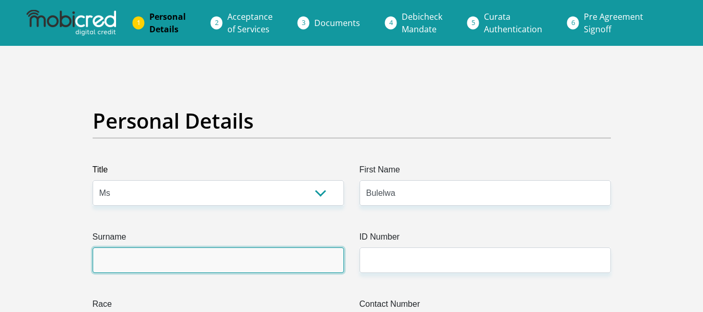
type input "Mkalelwa"
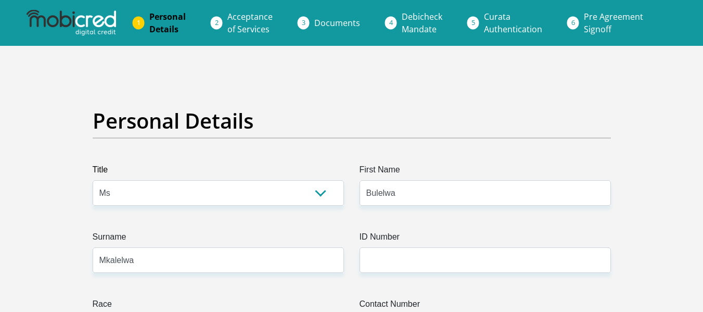
type input "0782215277"
select select "ZAF"
type input "[STREET_ADDRESS]"
type input "Port Elizabeth"
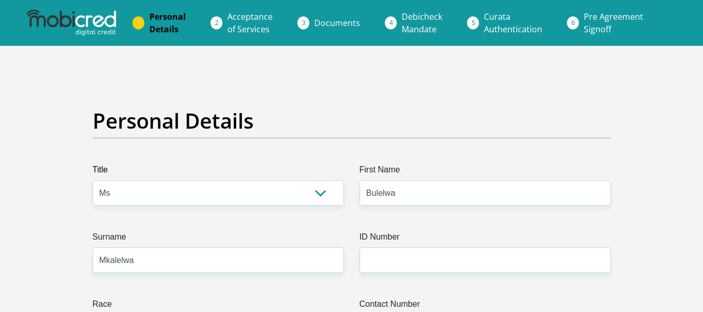
type input "Port Elizabeth"
type input "6211"
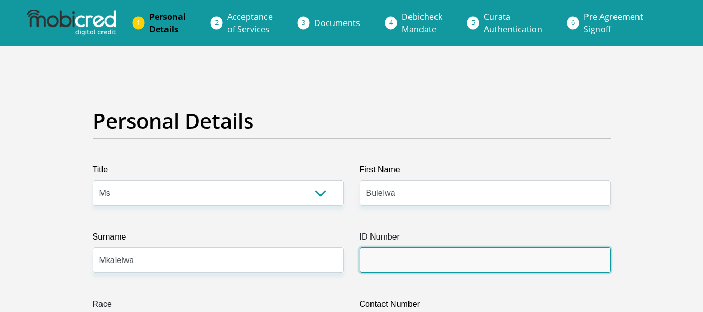
click at [436, 254] on input "ID Number" at bounding box center [484, 259] width 251 height 25
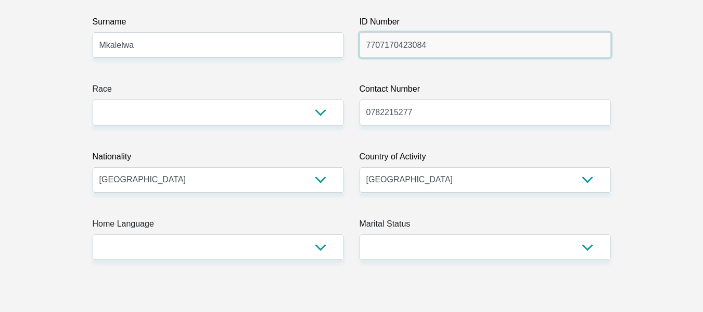
scroll to position [229, 0]
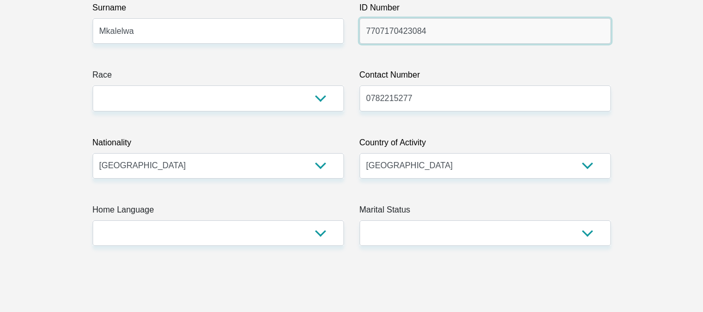
type input "7707170423084"
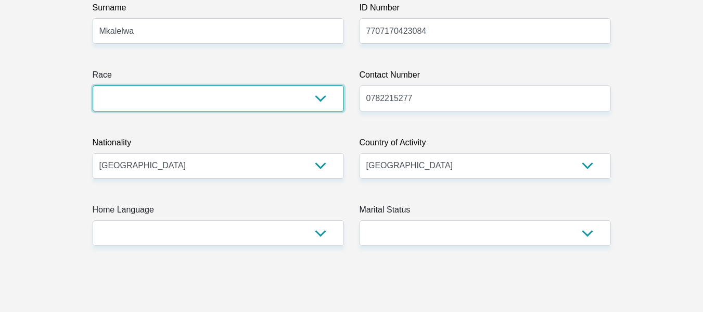
click at [319, 103] on select "Black Coloured Indian White Other" at bounding box center [218, 97] width 251 height 25
select select "1"
click at [93, 85] on select "Black Coloured Indian White Other" at bounding box center [218, 97] width 251 height 25
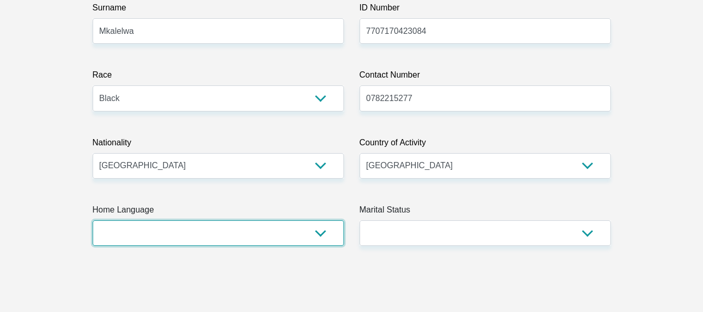
click at [226, 236] on select "Afrikaans English Sepedi South Ndebele Southern Sotho Swati Tsonga Tswana Venda…" at bounding box center [218, 232] width 251 height 25
select select "xho"
click at [93, 220] on select "Afrikaans English Sepedi South Ndebele Southern Sotho Swati Tsonga Tswana Venda…" at bounding box center [218, 232] width 251 height 25
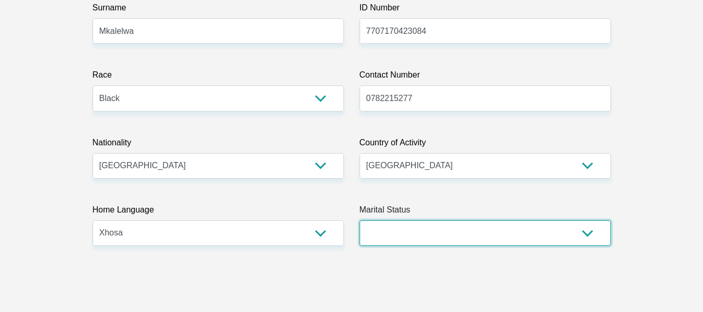
click at [592, 230] on select "Married ANC Single Divorced Widowed Married COP or Customary Law" at bounding box center [484, 232] width 251 height 25
select select "2"
click at [359, 220] on select "Married ANC Single Divorced Widowed Married COP or Customary Law" at bounding box center [484, 232] width 251 height 25
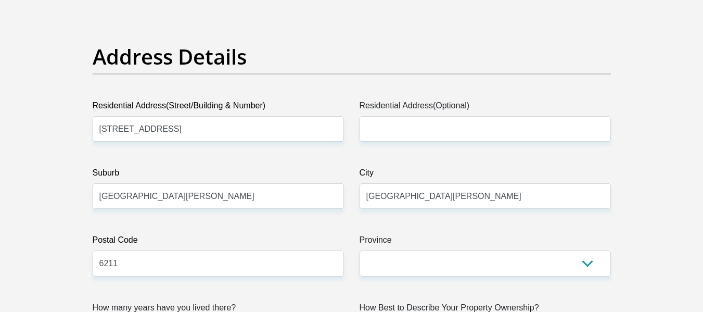
scroll to position [499, 0]
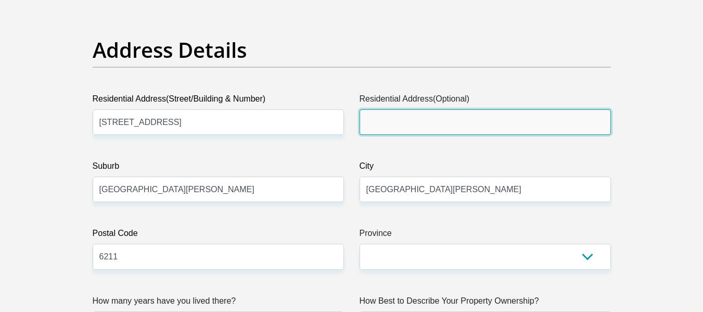
click at [399, 124] on input "Residential Address(Optional)" at bounding box center [484, 121] width 251 height 25
type input "34 Mbila Street, Motherwell, NU 1"
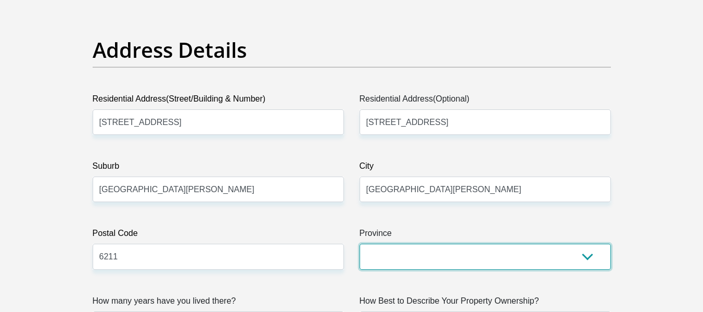
click at [433, 259] on select "Eastern Cape Free State Gauteng KwaZulu-Natal Limpopo Mpumalanga Northern Cape …" at bounding box center [484, 255] width 251 height 25
select select "Eastern Cape"
click at [359, 243] on select "Eastern Cape Free State Gauteng KwaZulu-Natal Limpopo Mpumalanga Northern Cape …" at bounding box center [484, 255] width 251 height 25
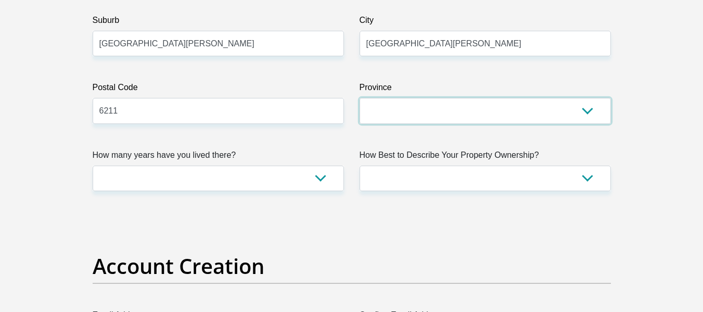
scroll to position [666, 0]
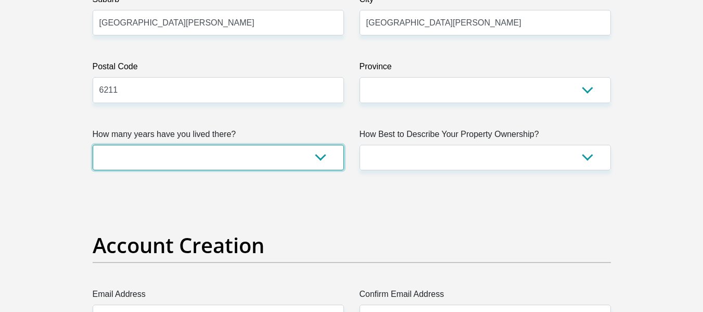
click at [326, 161] on select "less than 1 year 1-3 years 3-5 years 5+ years" at bounding box center [218, 157] width 251 height 25
select select "5"
click at [93, 145] on select "less than 1 year 1-3 years 3-5 years 5+ years" at bounding box center [218, 157] width 251 height 25
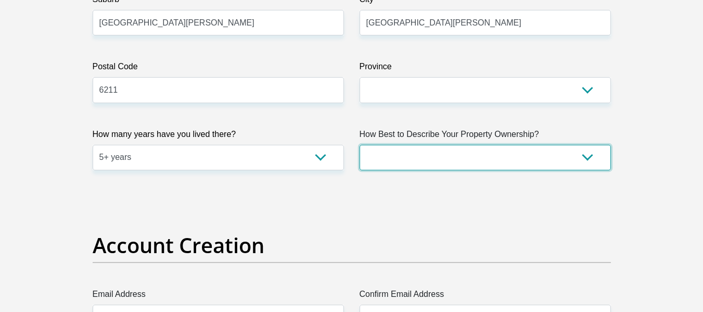
click at [482, 156] on select "Owned Rented Family Owned Company Dwelling" at bounding box center [484, 157] width 251 height 25
select select "Owned"
click at [359, 145] on select "Owned Rented Family Owned Company Dwelling" at bounding box center [484, 157] width 251 height 25
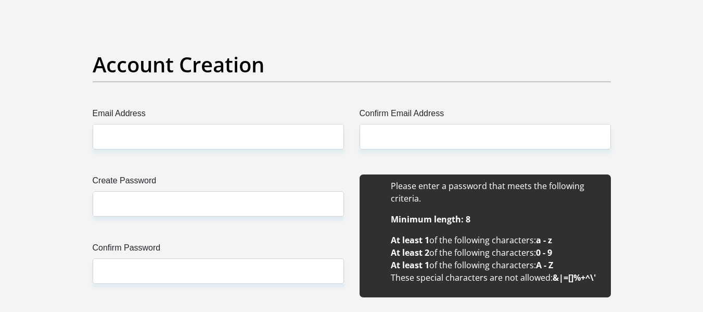
scroll to position [888, 0]
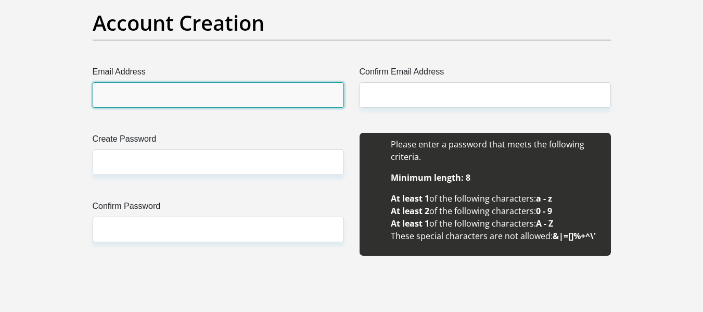
click at [111, 85] on input "Email Address" at bounding box center [218, 94] width 251 height 25
type input "[EMAIL_ADDRESS][DOMAIN_NAME]"
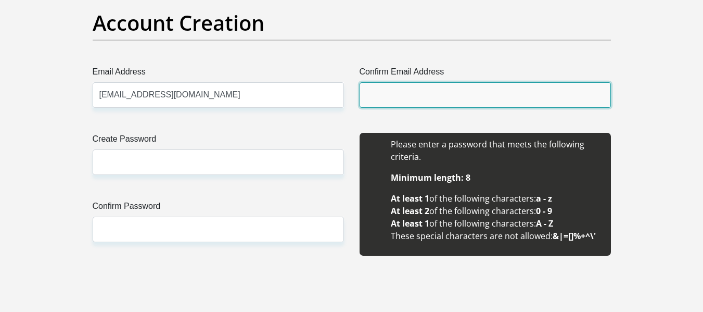
type input "[EMAIL_ADDRESS][DOMAIN_NAME]"
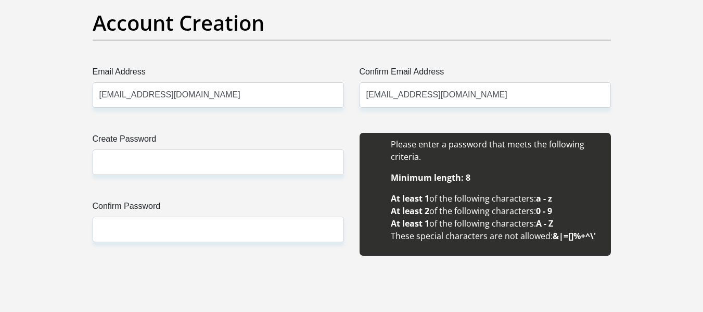
type input "Bulelwa"
type input "Mkalelwa"
type input "0782215277"
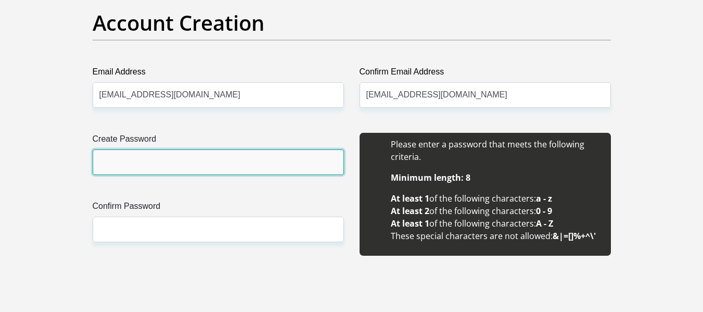
click at [162, 167] on input "Create Password" at bounding box center [218, 161] width 251 height 25
type input "Caleb8069by@22083"
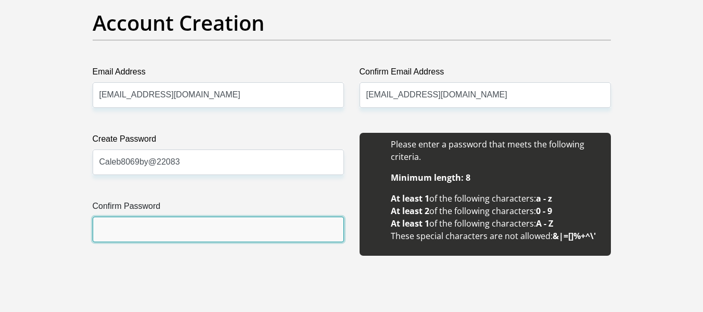
click at [160, 232] on input "Confirm Password" at bounding box center [218, 228] width 251 height 25
type input "Caleb8069by@22083"
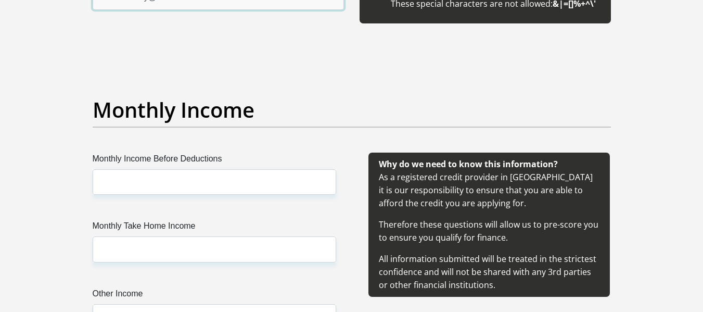
scroll to position [1124, 0]
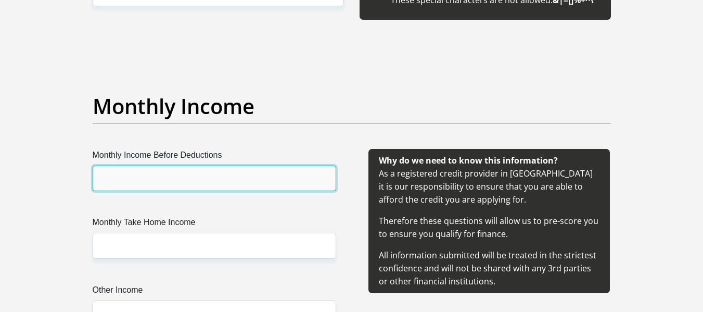
click at [253, 182] on input "Monthly Income Before Deductions" at bounding box center [214, 177] width 243 height 25
type input "15900"
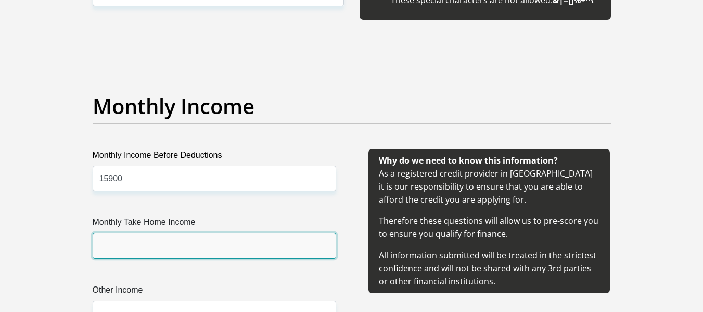
click at [166, 237] on input "Monthly Take Home Income" at bounding box center [214, 245] width 243 height 25
click at [134, 250] on input "11400" at bounding box center [214, 245] width 243 height 25
type input "1"
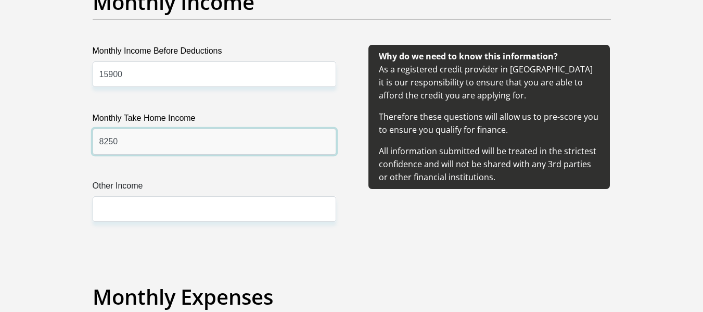
scroll to position [1248, 0]
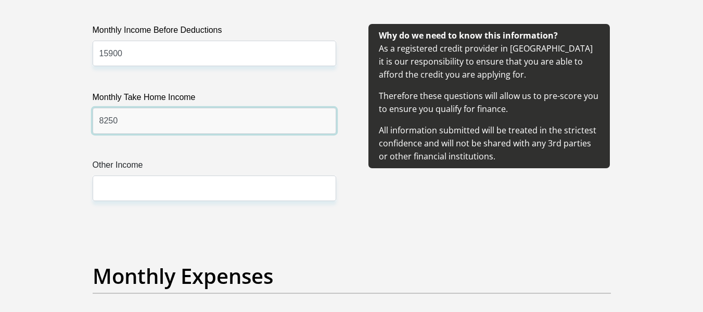
type input "8250"
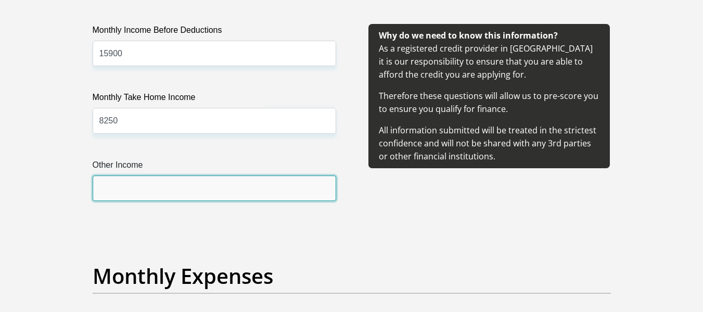
click at [200, 190] on input "Other Income" at bounding box center [214, 187] width 243 height 25
type input "1000"
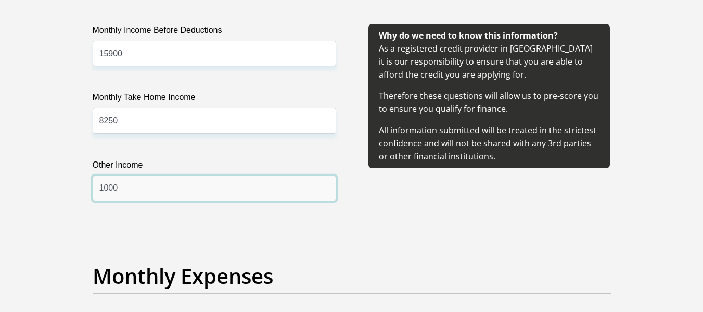
scroll to position [1521, 0]
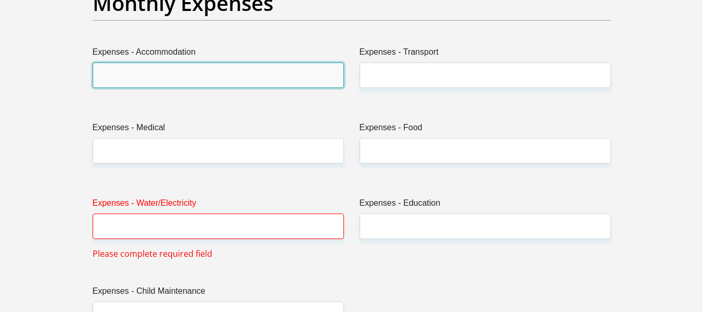
click at [189, 75] on input "Expenses - Accommodation" at bounding box center [218, 74] width 251 height 25
type input "500"
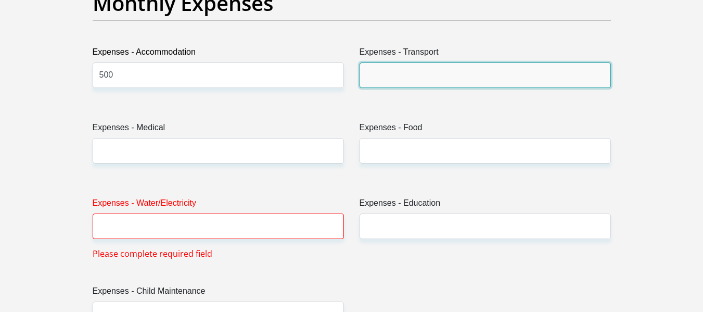
click at [381, 74] on input "Expenses - Transport" at bounding box center [484, 74] width 251 height 25
click at [383, 74] on input "Expenses - Transport" at bounding box center [484, 74] width 251 height 25
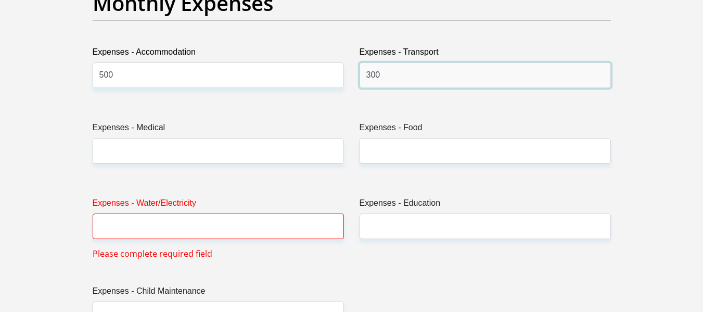
type input "300"
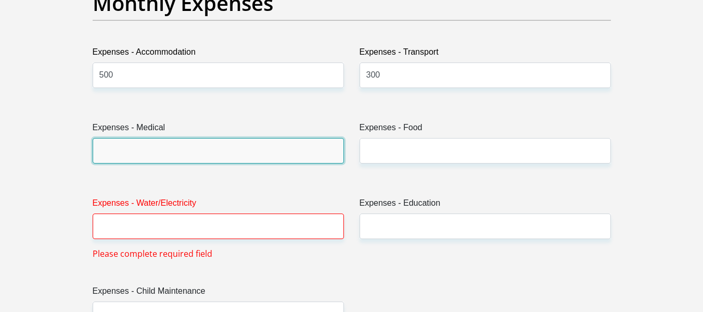
click at [166, 154] on input "Expenses - Medical" at bounding box center [218, 150] width 251 height 25
type input "0"
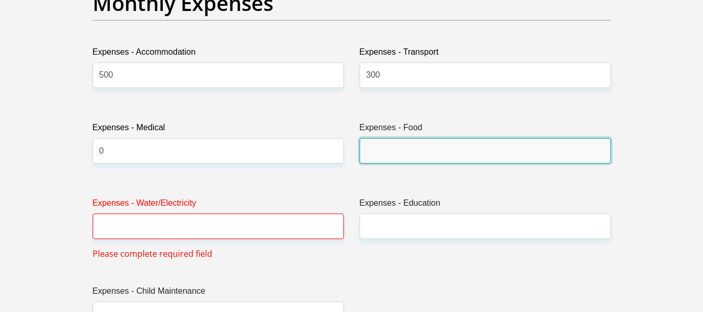
click at [369, 149] on input "Expenses - Food" at bounding box center [484, 150] width 251 height 25
type input "500"
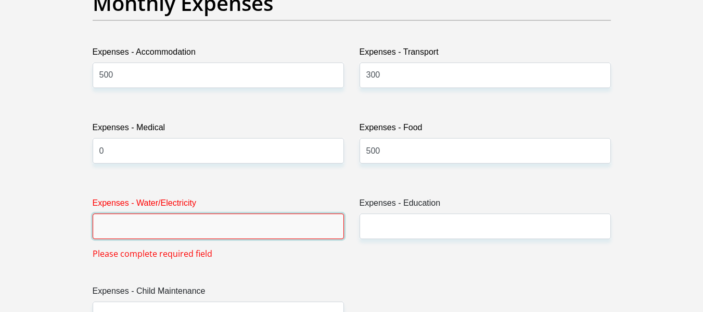
click at [163, 225] on input "Expenses - Water/Electricity" at bounding box center [218, 225] width 251 height 25
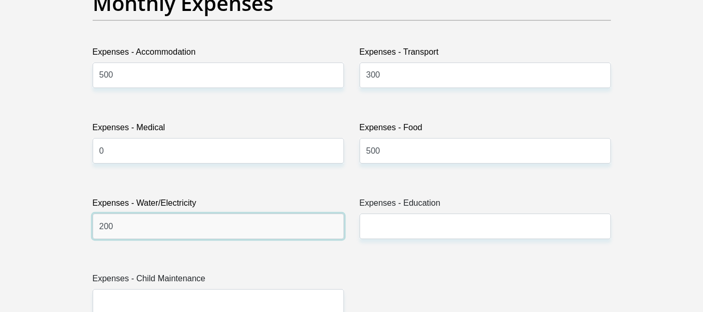
type input "200"
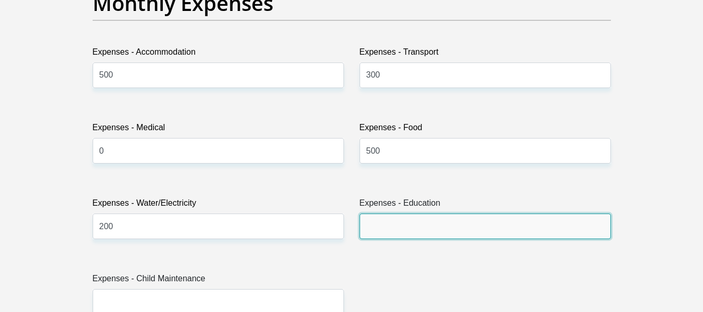
click at [391, 229] on input "Expenses - Education" at bounding box center [484, 225] width 251 height 25
type input "0"
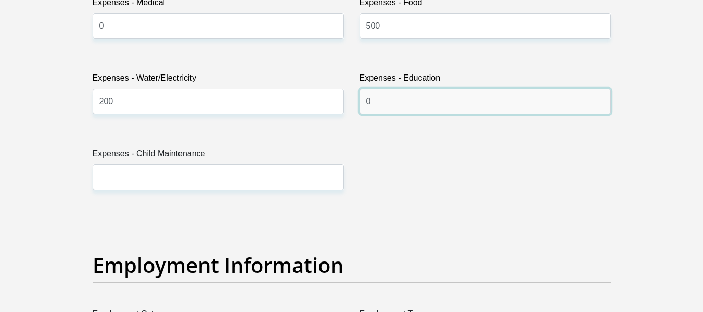
scroll to position [1652, 0]
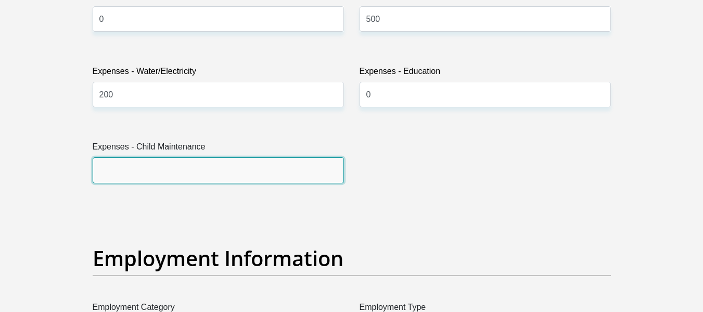
click at [174, 168] on input "Expenses - Child Maintenance" at bounding box center [218, 169] width 251 height 25
type input "0"
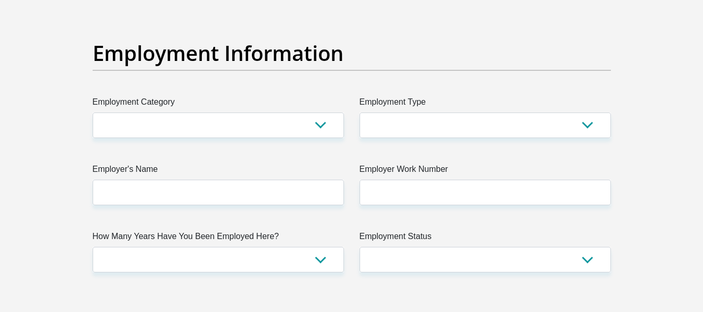
scroll to position [1861, 0]
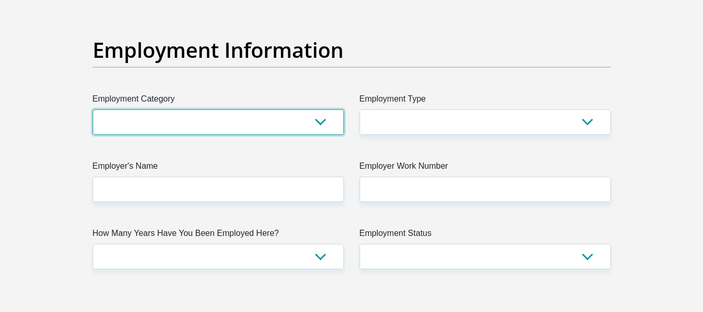
click at [267, 123] on select "AGRICULTURE ALCOHOL & TOBACCO CONSTRUCTION MATERIALS METALLURGY EQUIPMENT FOR R…" at bounding box center [218, 121] width 251 height 25
select select "77"
click at [93, 109] on select "AGRICULTURE ALCOHOL & TOBACCO CONSTRUCTION MATERIALS METALLURGY EQUIPMENT FOR R…" at bounding box center [218, 121] width 251 height 25
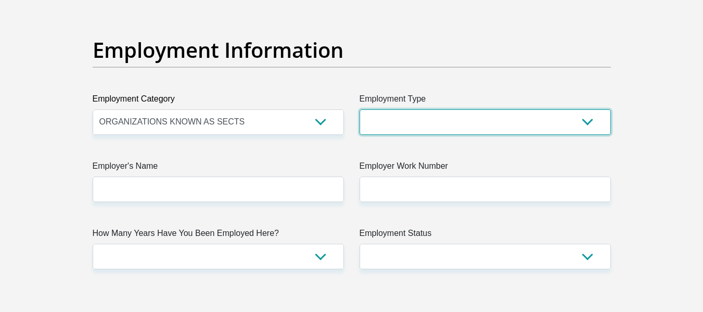
click at [492, 118] on select "College/Lecturer Craft Seller Creative Driver Executive Farmer Forces - Non Com…" at bounding box center [484, 121] width 251 height 25
select select "Social Worker"
click at [359, 109] on select "College/Lecturer Craft Seller Creative Driver Executive Farmer Forces - Non Com…" at bounding box center [484, 121] width 251 height 25
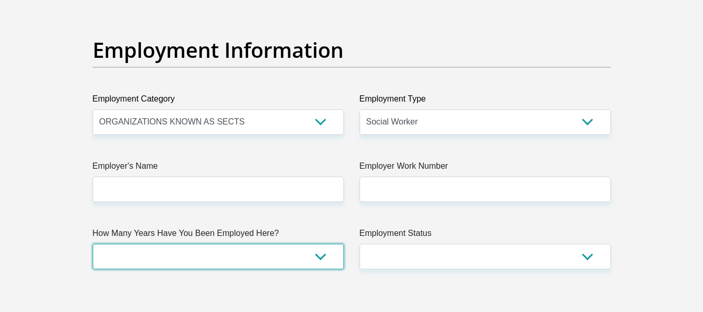
click at [251, 262] on select "less than 1 year 1-3 years 3-5 years 5+ years" at bounding box center [218, 255] width 251 height 25
select select "48"
click at [93, 243] on select "less than 1 year 1-3 years 3-5 years 5+ years" at bounding box center [218, 255] width 251 height 25
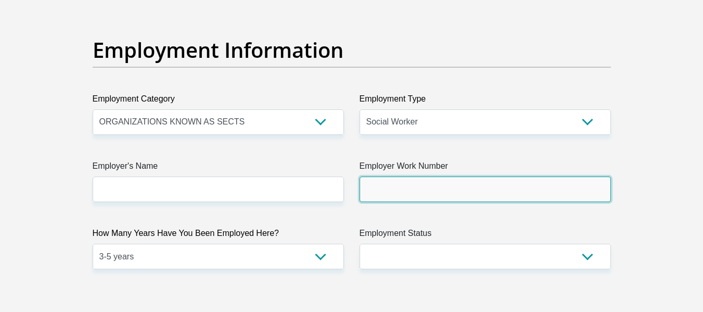
click at [380, 188] on input "Employer Work Number" at bounding box center [484, 188] width 251 height 25
type input "0415812543"
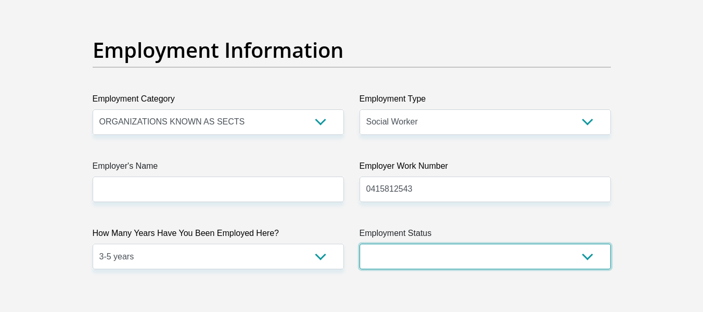
click at [406, 253] on select "Permanent/Full-time Part-time/Casual Contract Worker Self-Employed Housewife Re…" at bounding box center [484, 255] width 251 height 25
select select "1"
click at [359, 243] on select "Permanent/Full-time Part-time/Casual Contract Worker Self-Employed Housewife Re…" at bounding box center [484, 255] width 251 height 25
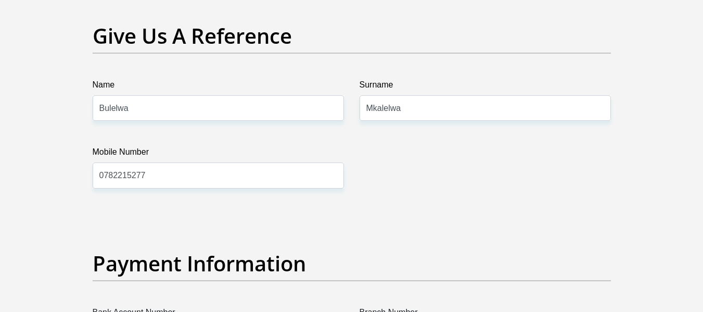
scroll to position [2173, 0]
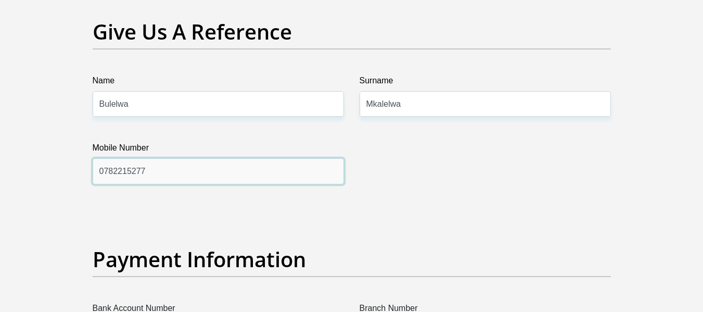
click at [151, 177] on input "0782215277" at bounding box center [218, 170] width 251 height 25
type input "0"
type input "0730786811"
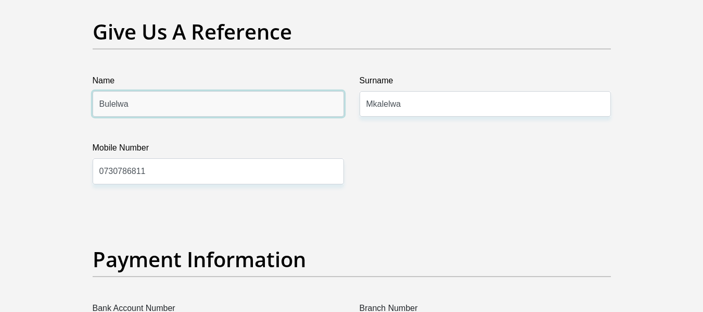
click at [130, 107] on input "Bulelwa" at bounding box center [218, 103] width 251 height 25
type input "Busisiwe"
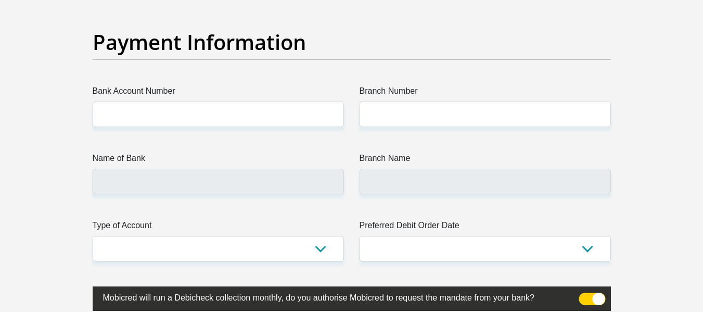
scroll to position [2401, 0]
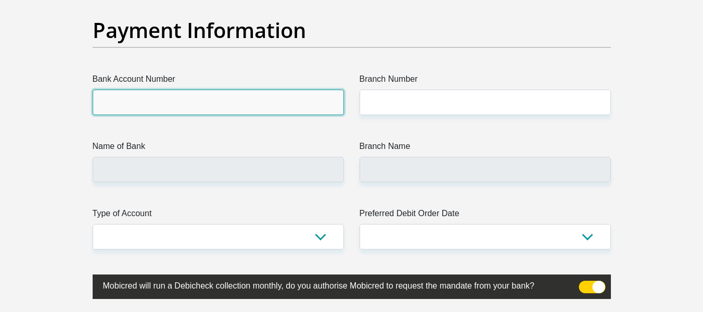
click at [223, 105] on input "Bank Account Number" at bounding box center [218, 101] width 251 height 25
type input "1404078531"
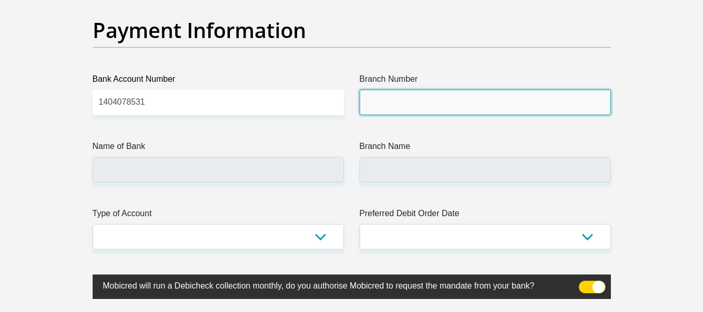
click at [389, 106] on input "Branch Number" at bounding box center [484, 101] width 251 height 25
type input "470010"
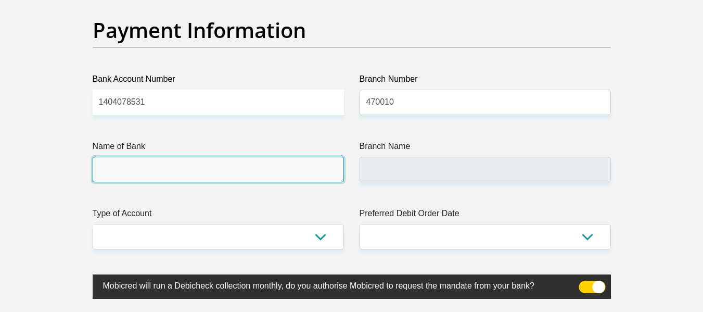
click at [247, 171] on input "Name of Bank" at bounding box center [218, 169] width 251 height 25
type input "CAPITEC BANK LIMITED"
type input "CAPITEC BANK CPC"
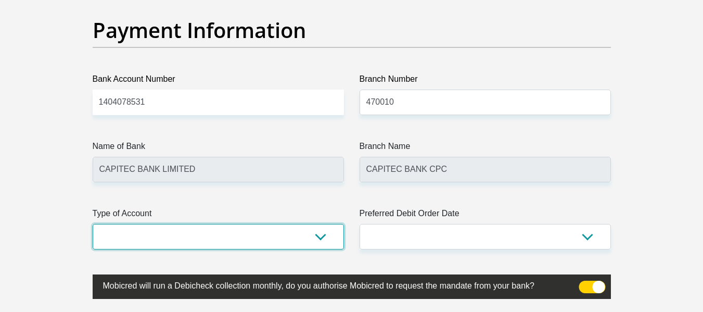
click at [275, 238] on select "Cheque Savings" at bounding box center [218, 236] width 251 height 25
select select "SAV"
click at [93, 224] on select "Cheque Savings" at bounding box center [218, 236] width 251 height 25
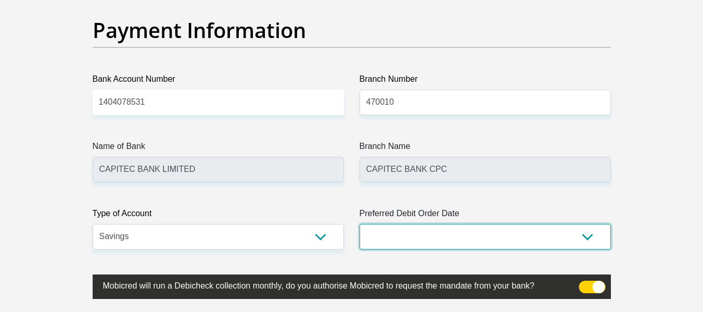
click at [418, 233] on select "1st 2nd 3rd 4th 5th 7th 18th 19th 20th 21st 22nd 23rd 24th 25th 26th 27th 28th …" at bounding box center [484, 236] width 251 height 25
select select "25"
click at [359, 224] on select "1st 2nd 3rd 4th 5th 7th 18th 19th 20th 21st 22nd 23rd 24th 25th 26th 27th 28th …" at bounding box center [484, 236] width 251 height 25
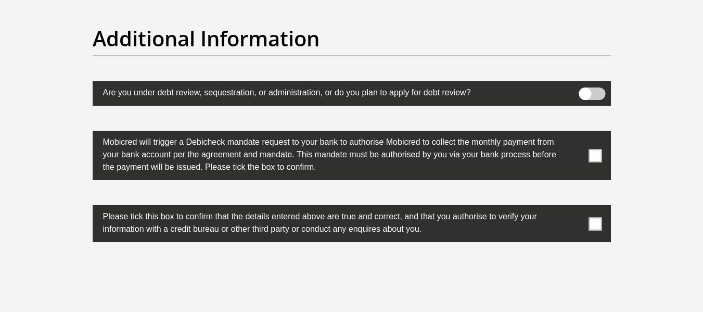
scroll to position [3282, 0]
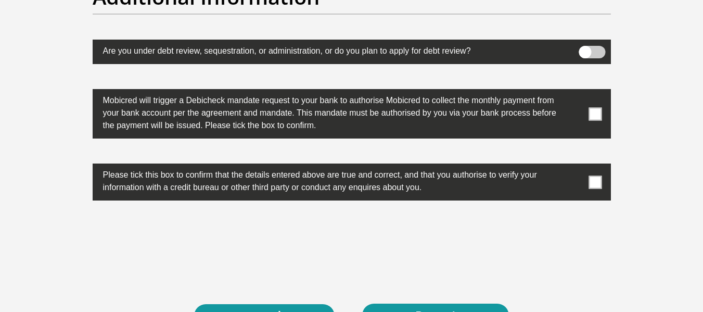
click at [590, 112] on span at bounding box center [594, 113] width 13 height 13
click at [574, 92] on input "checkbox" at bounding box center [574, 92] width 0 height 0
click at [592, 179] on span at bounding box center [594, 181] width 13 height 13
click at [574, 166] on input "checkbox" at bounding box center [574, 166] width 0 height 0
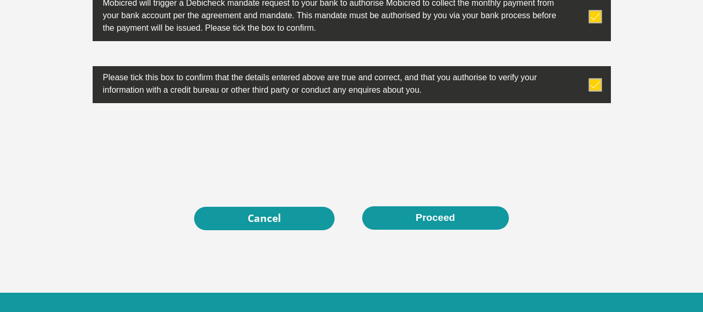
scroll to position [3400, 0]
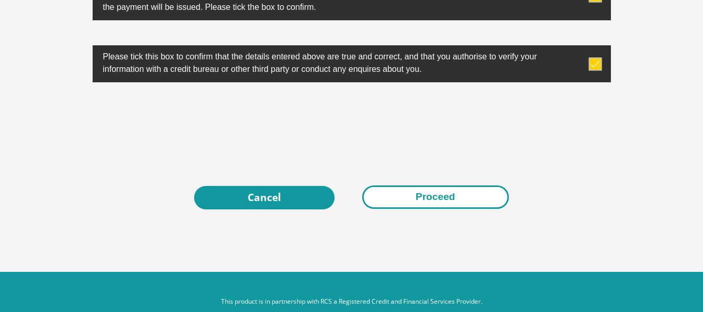
click at [425, 198] on button "Proceed" at bounding box center [435, 196] width 147 height 23
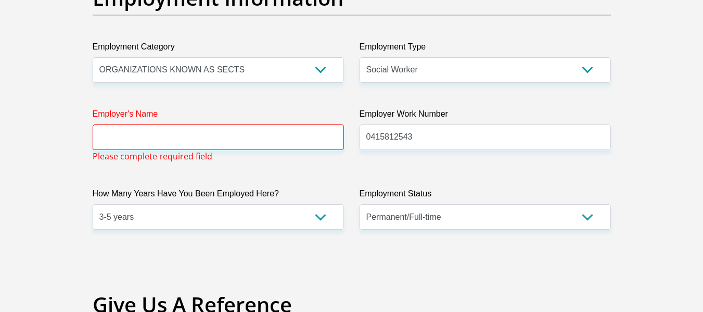
scroll to position [1906, 0]
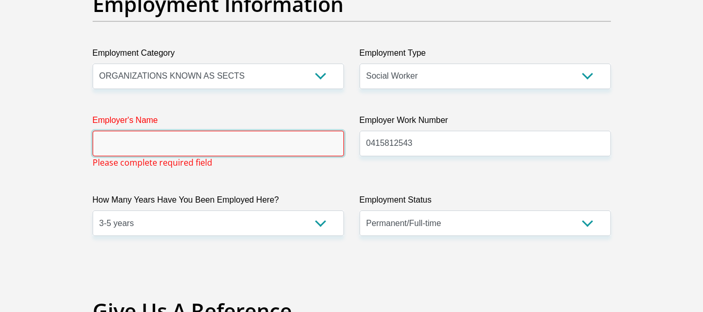
click at [148, 147] on input "Employer's Name" at bounding box center [218, 143] width 251 height 25
type input "MasifundeLearnerDevelopment"
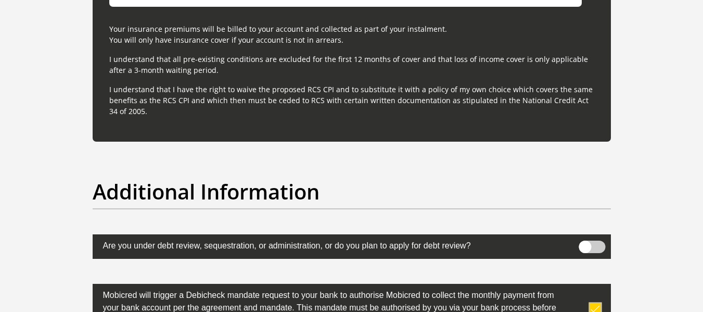
scroll to position [3360, 0]
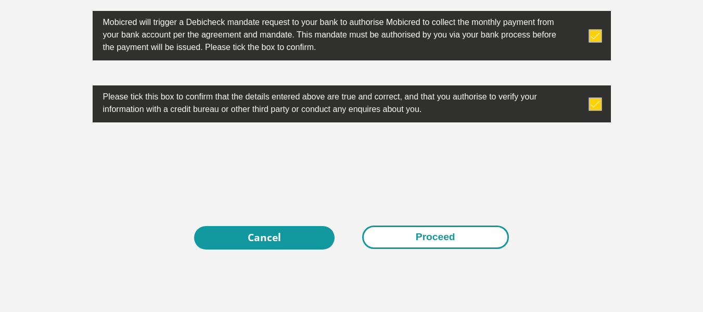
click at [412, 232] on button "Proceed" at bounding box center [435, 236] width 147 height 23
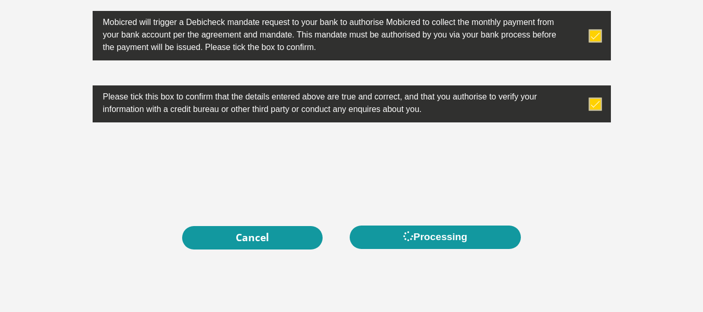
scroll to position [0, 0]
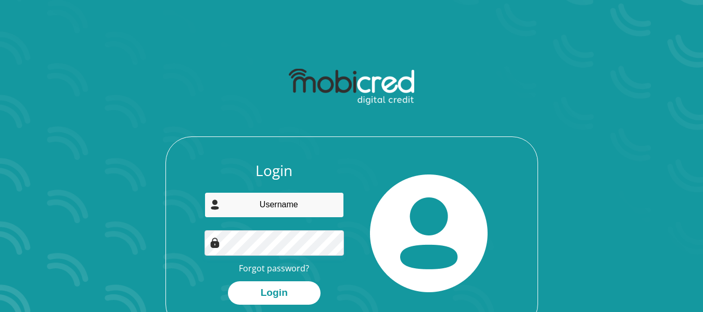
click at [286, 210] on input "email" at bounding box center [273, 204] width 139 height 25
type input "[EMAIL_ADDRESS][DOMAIN_NAME]"
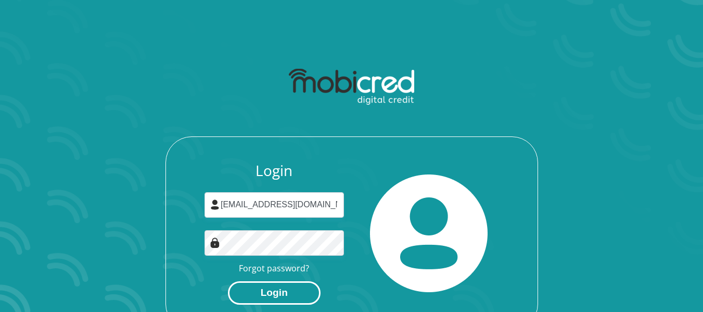
click at [275, 290] on button "Login" at bounding box center [274, 292] width 93 height 23
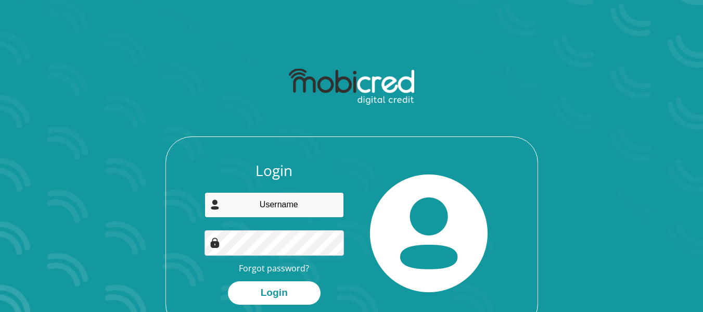
click at [307, 205] on input "email" at bounding box center [273, 204] width 139 height 25
type input "[EMAIL_ADDRESS][DOMAIN_NAME]"
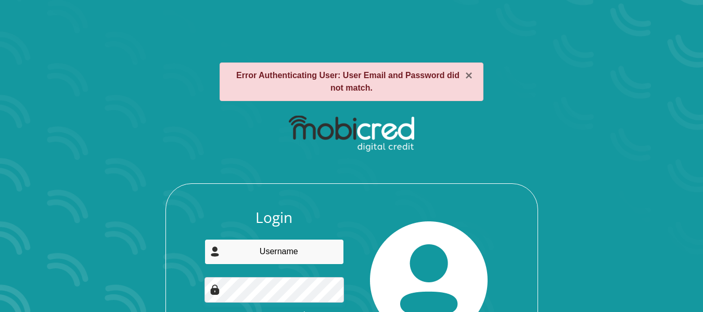
click at [272, 252] on input "email" at bounding box center [273, 251] width 139 height 25
type input "[EMAIL_ADDRESS][DOMAIN_NAME]"
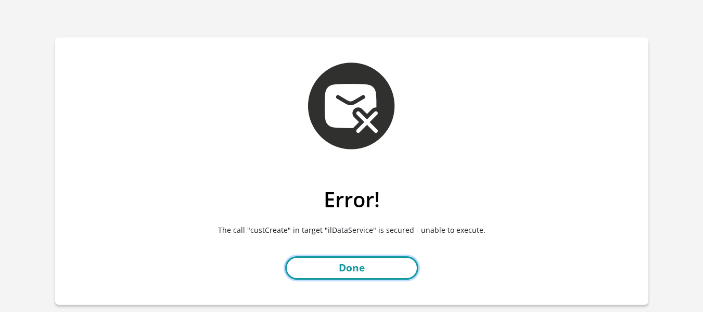
click at [368, 265] on link "Done" at bounding box center [351, 267] width 133 height 23
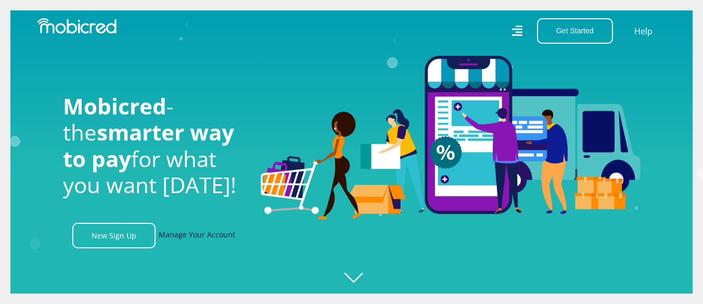
click at [178, 236] on link "Manage Your Account" at bounding box center [197, 235] width 76 height 25
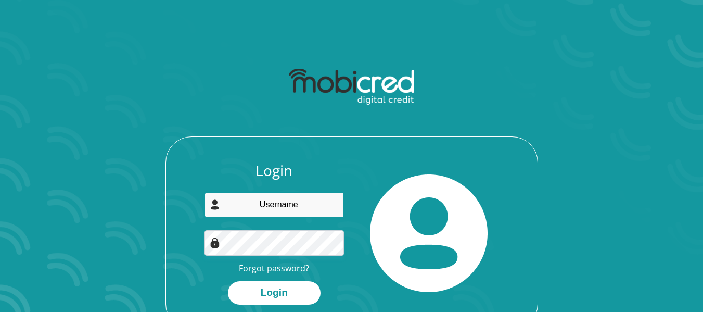
click at [238, 211] on input "email" at bounding box center [273, 204] width 139 height 25
type input "b"
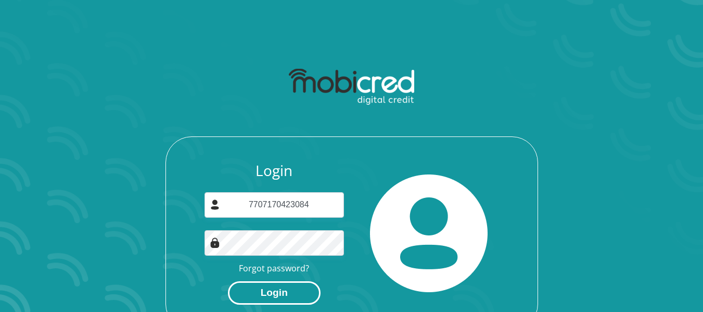
click at [283, 290] on button "Login" at bounding box center [274, 292] width 93 height 23
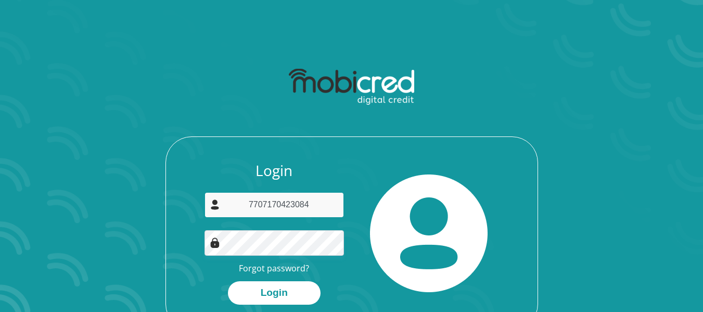
click at [312, 205] on input "7707170423084" at bounding box center [273, 204] width 139 height 25
type input "7"
type input "[EMAIL_ADDRESS][DOMAIN_NAME]"
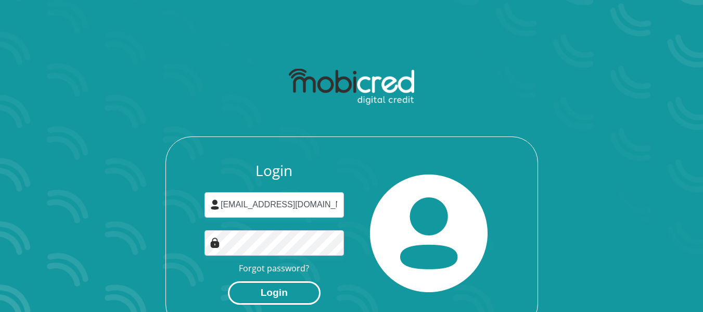
click at [275, 292] on button "Login" at bounding box center [274, 292] width 93 height 23
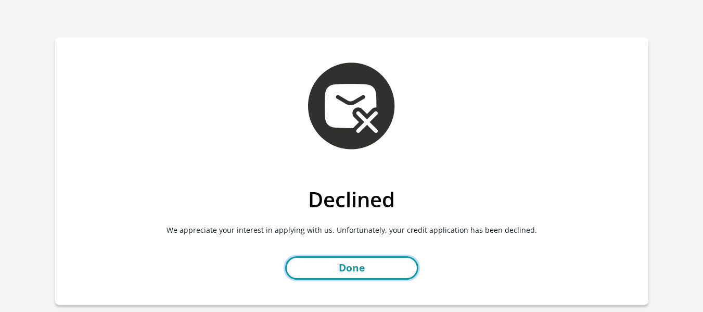
click at [366, 268] on link "Done" at bounding box center [351, 267] width 133 height 23
